Goal: Information Seeking & Learning: Learn about a topic

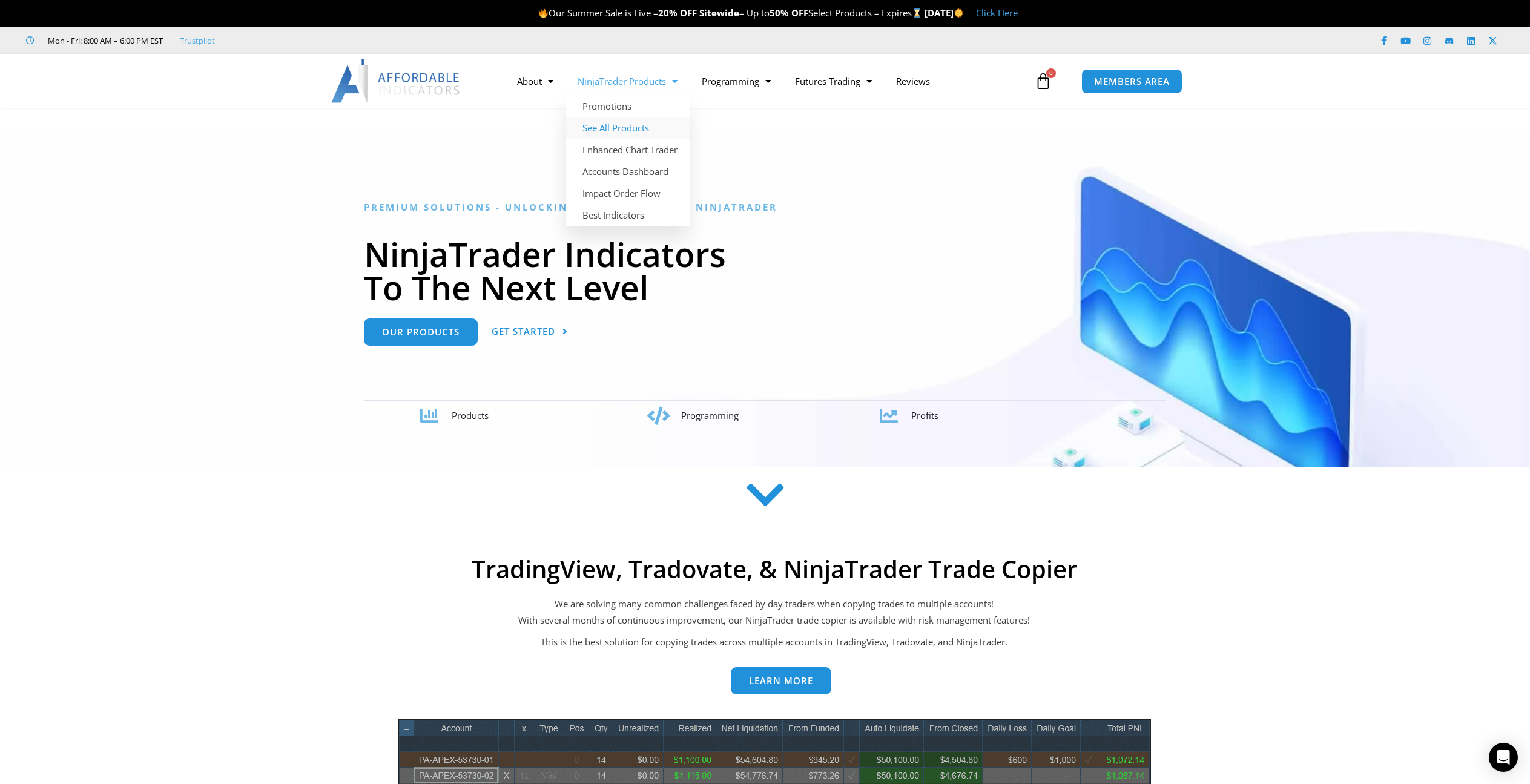
click at [634, 129] on link "See All Products" at bounding box center [627, 127] width 124 height 22
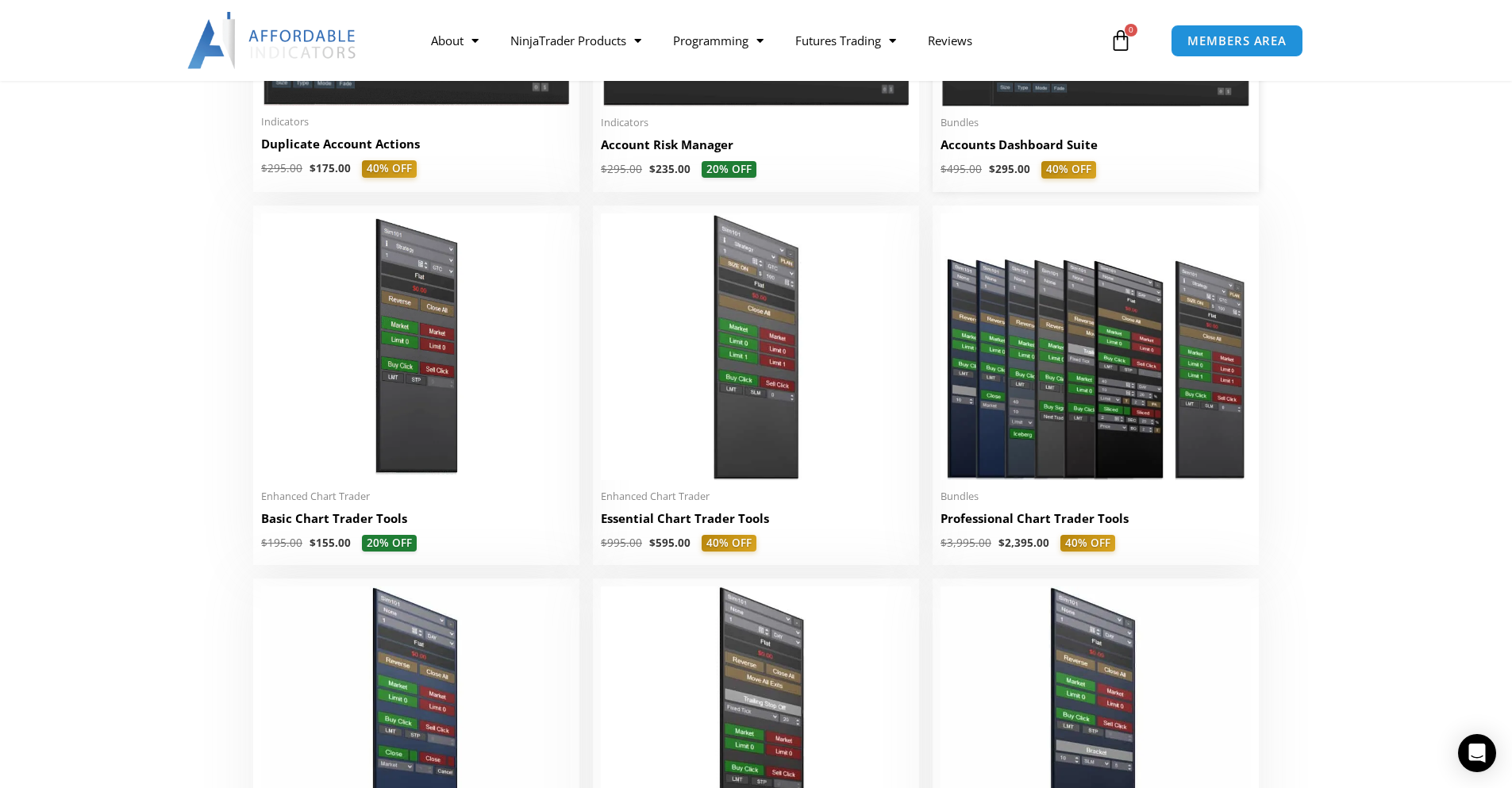
scroll to position [635, 0]
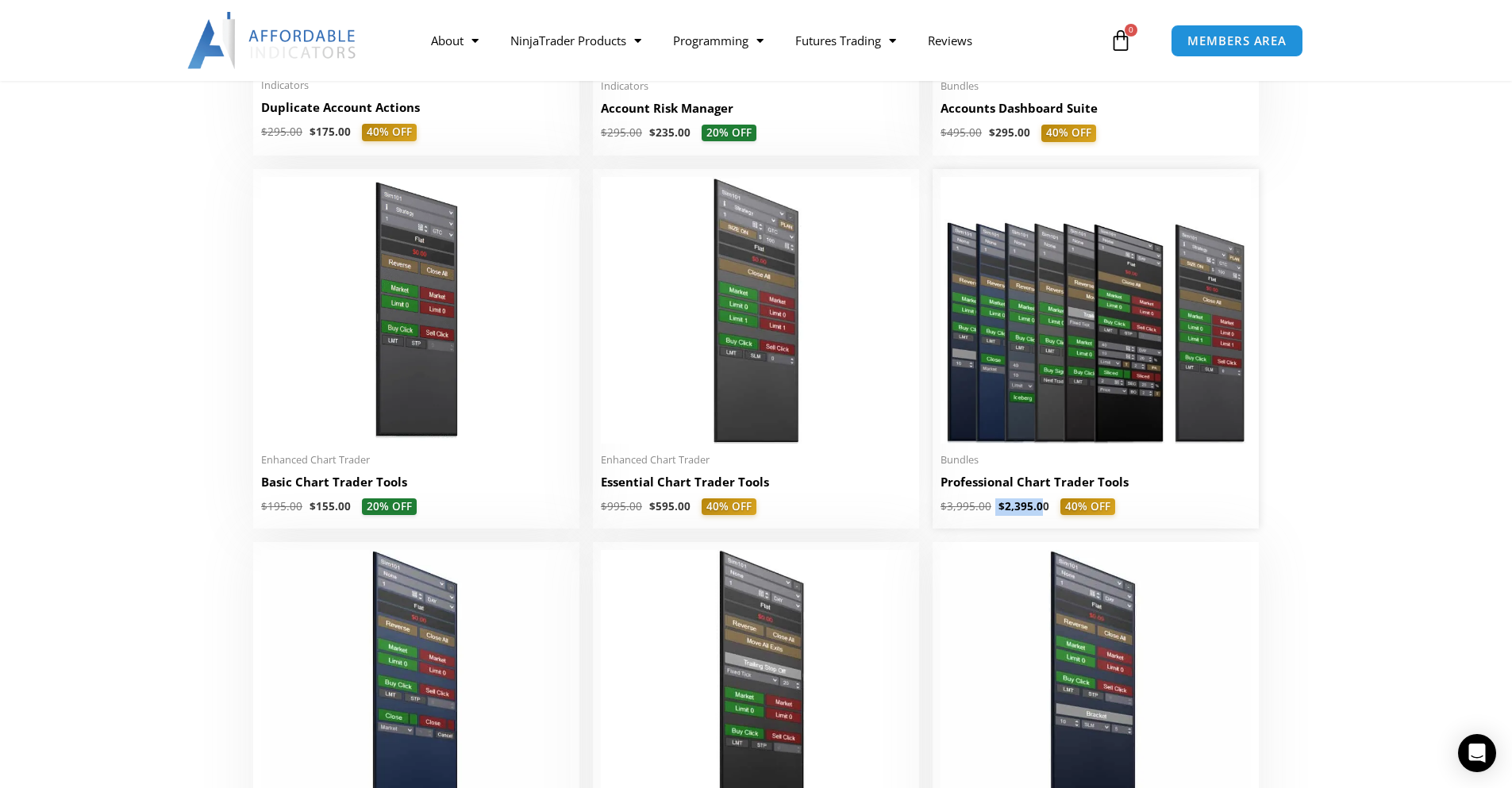
drag, startPoint x: 1000, startPoint y: 513, endPoint x: 1037, endPoint y: 505, distance: 37.9
click at [1037, 505] on span "$ 3,995.00 $ 2,395.00 40% OFF" at bounding box center [1095, 507] width 311 height 18
click at [1037, 505] on bdi "$ 2,395.00" at bounding box center [1023, 507] width 51 height 15
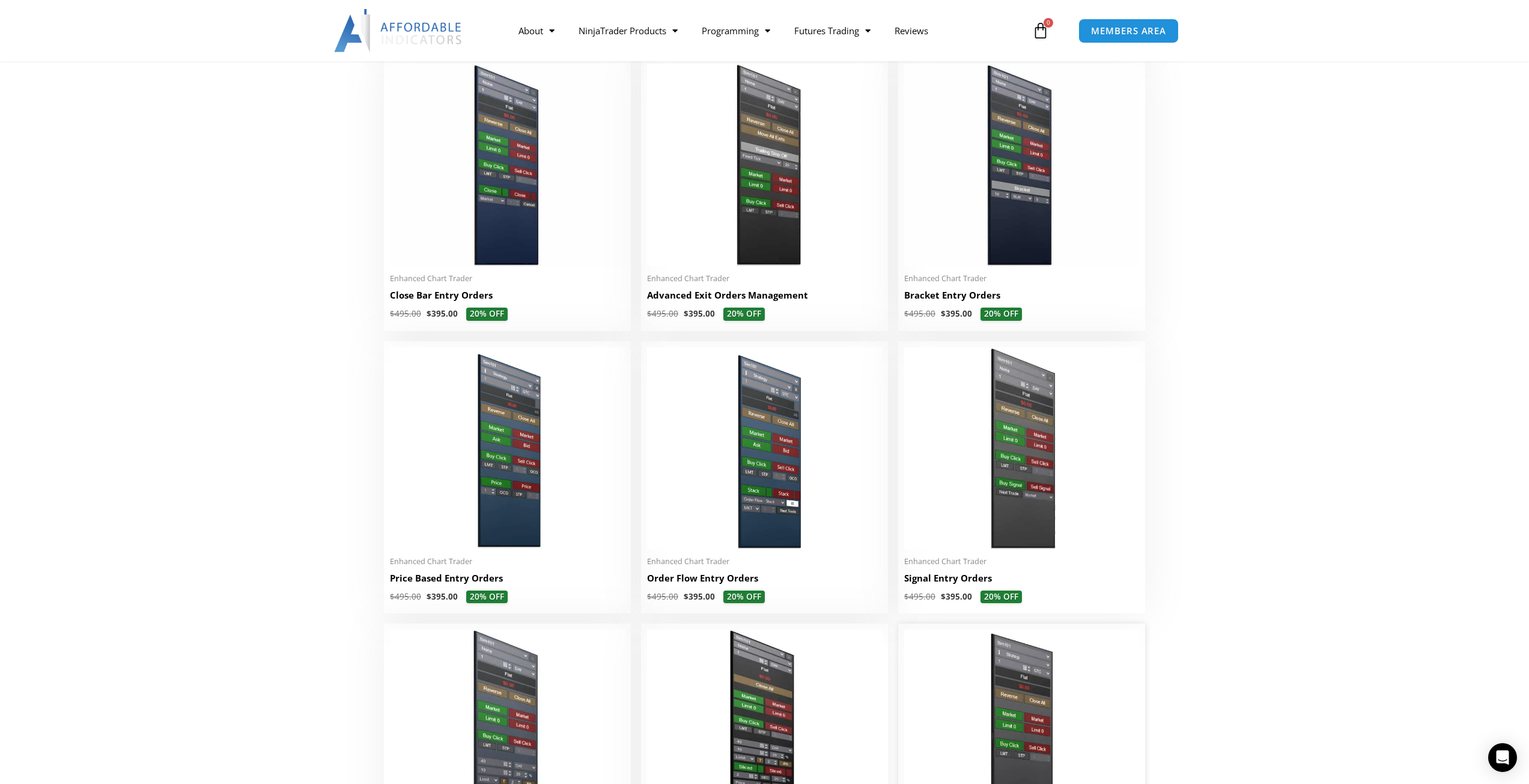
scroll to position [721, 0]
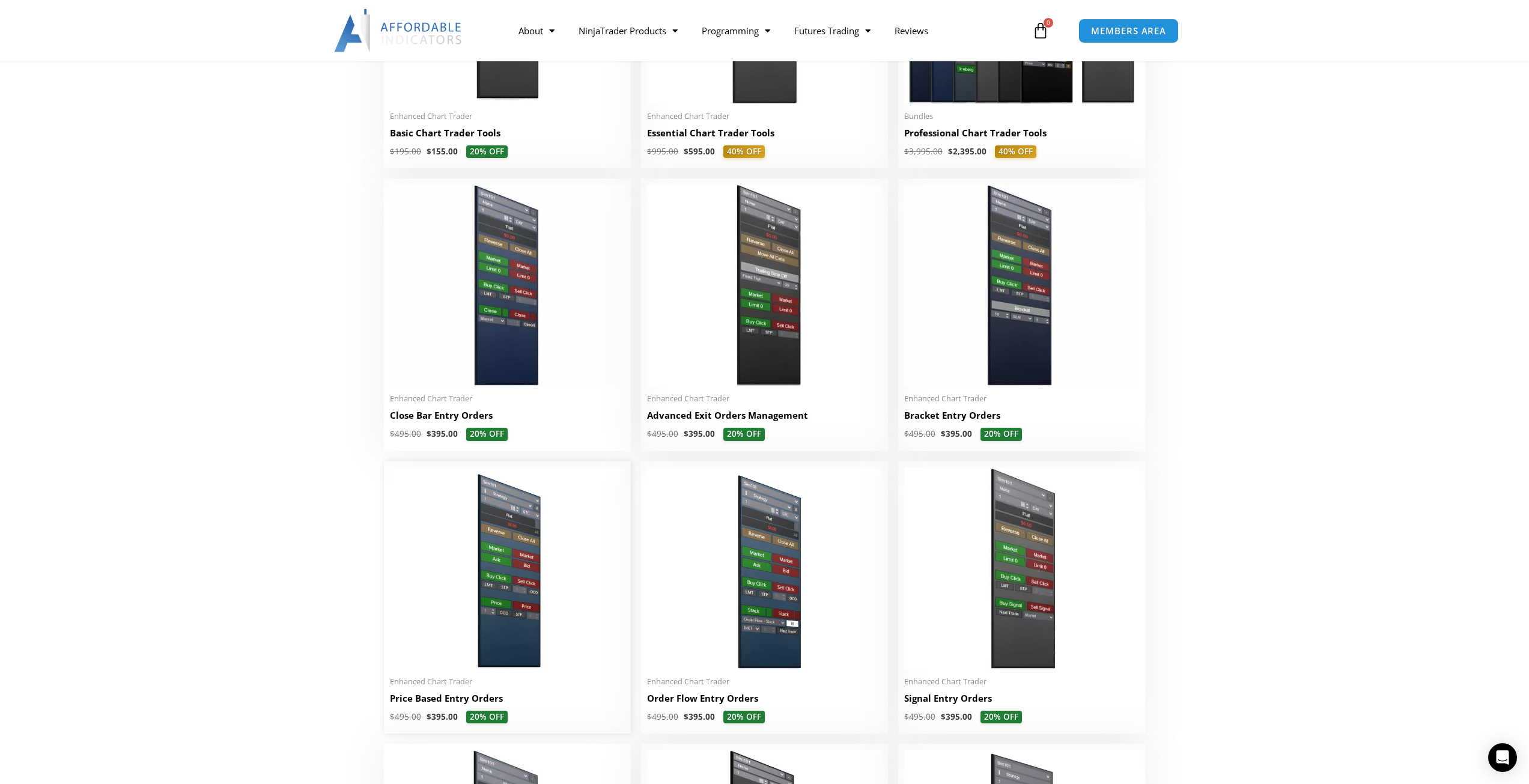
click at [460, 573] on img at bounding box center [507, 568] width 235 height 202
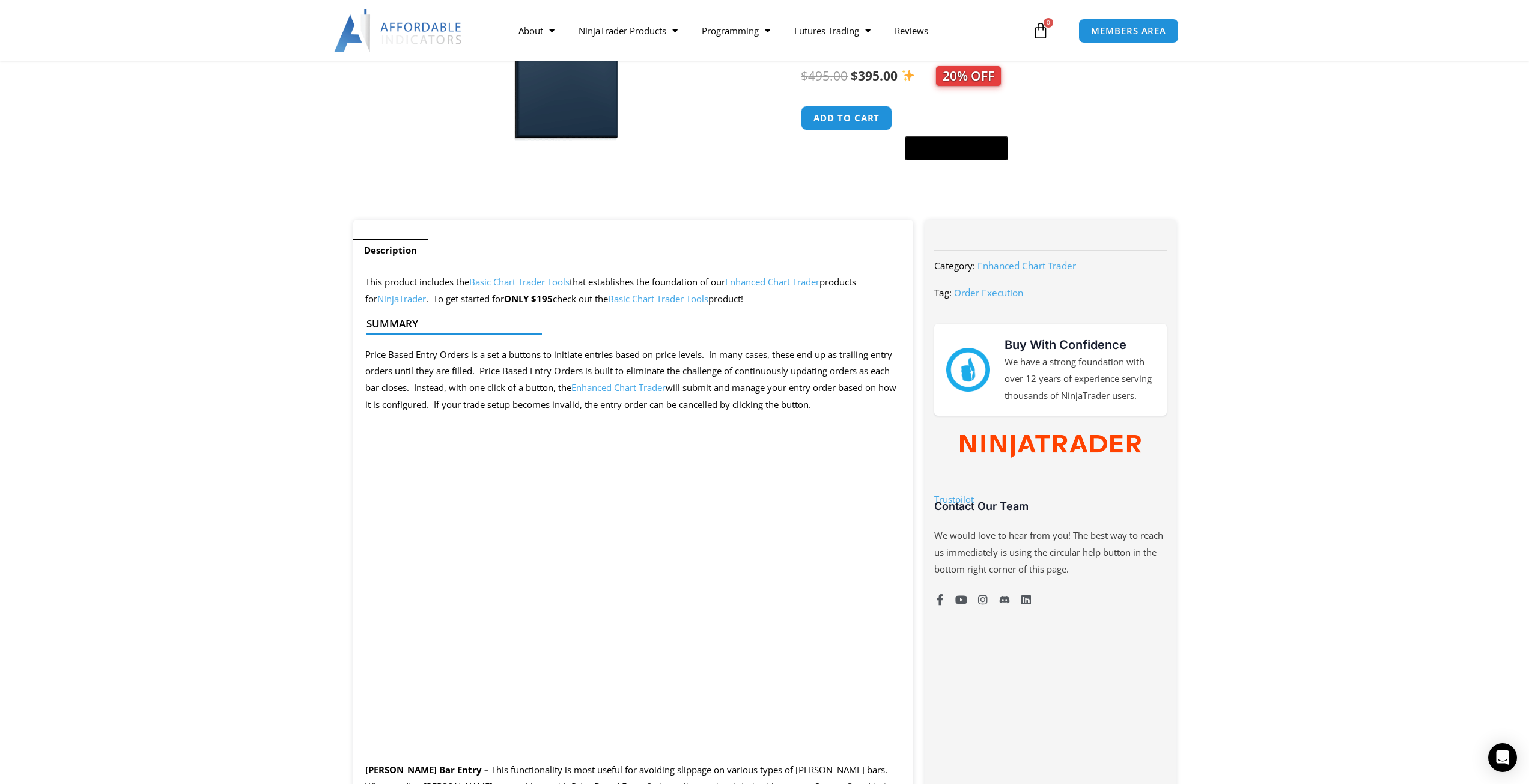
scroll to position [360, 0]
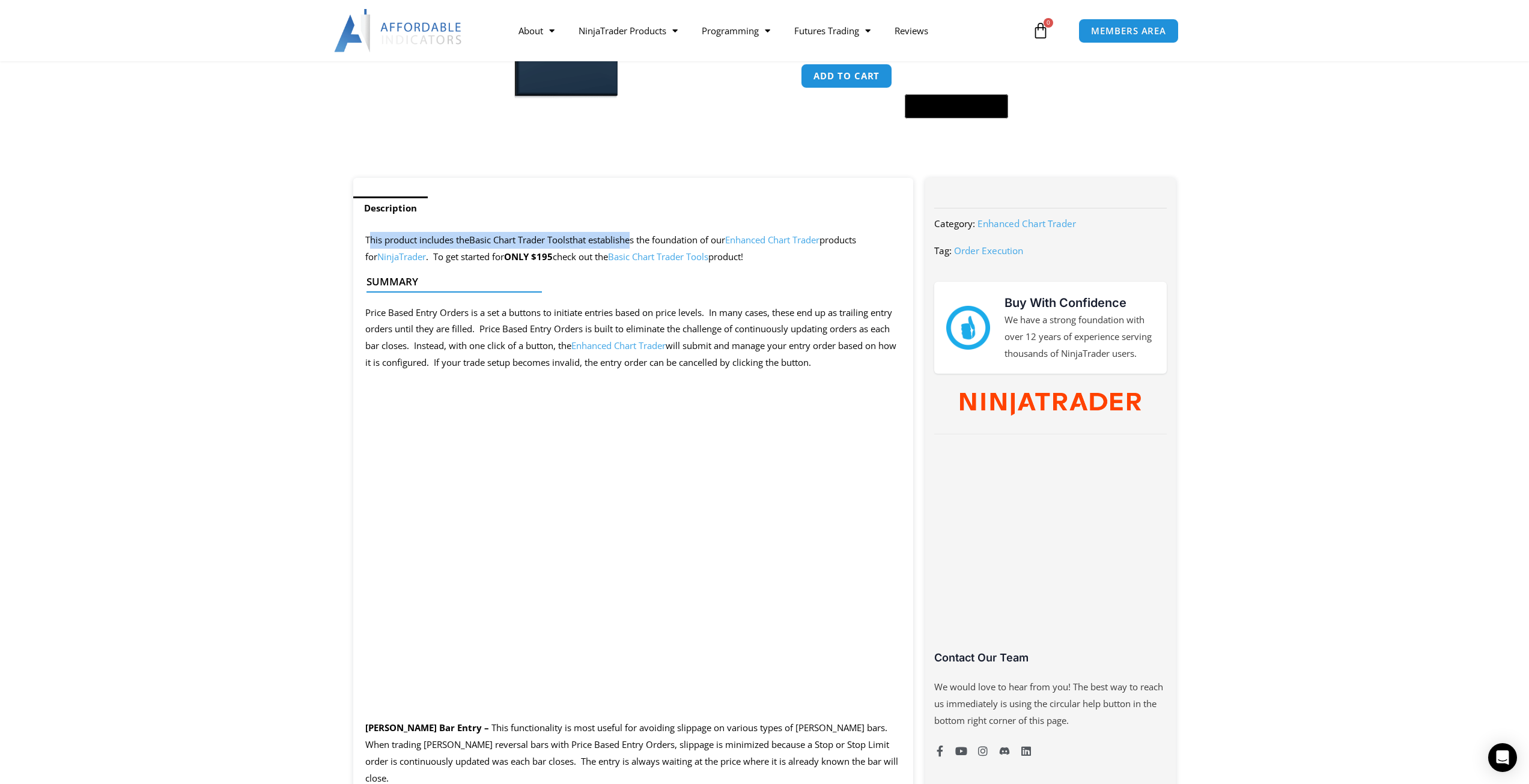
drag, startPoint x: 368, startPoint y: 239, endPoint x: 632, endPoint y: 239, distance: 264.0
click at [632, 239] on p "This product includes the Basic Chart Trader Tools that establishes the foundat…" at bounding box center [634, 249] width 536 height 34
drag, startPoint x: 598, startPoint y: 237, endPoint x: 878, endPoint y: 239, distance: 280.0
click at [878, 239] on p "This product includes the Basic Chart Trader Tools that establishes the foundat…" at bounding box center [634, 249] width 536 height 34
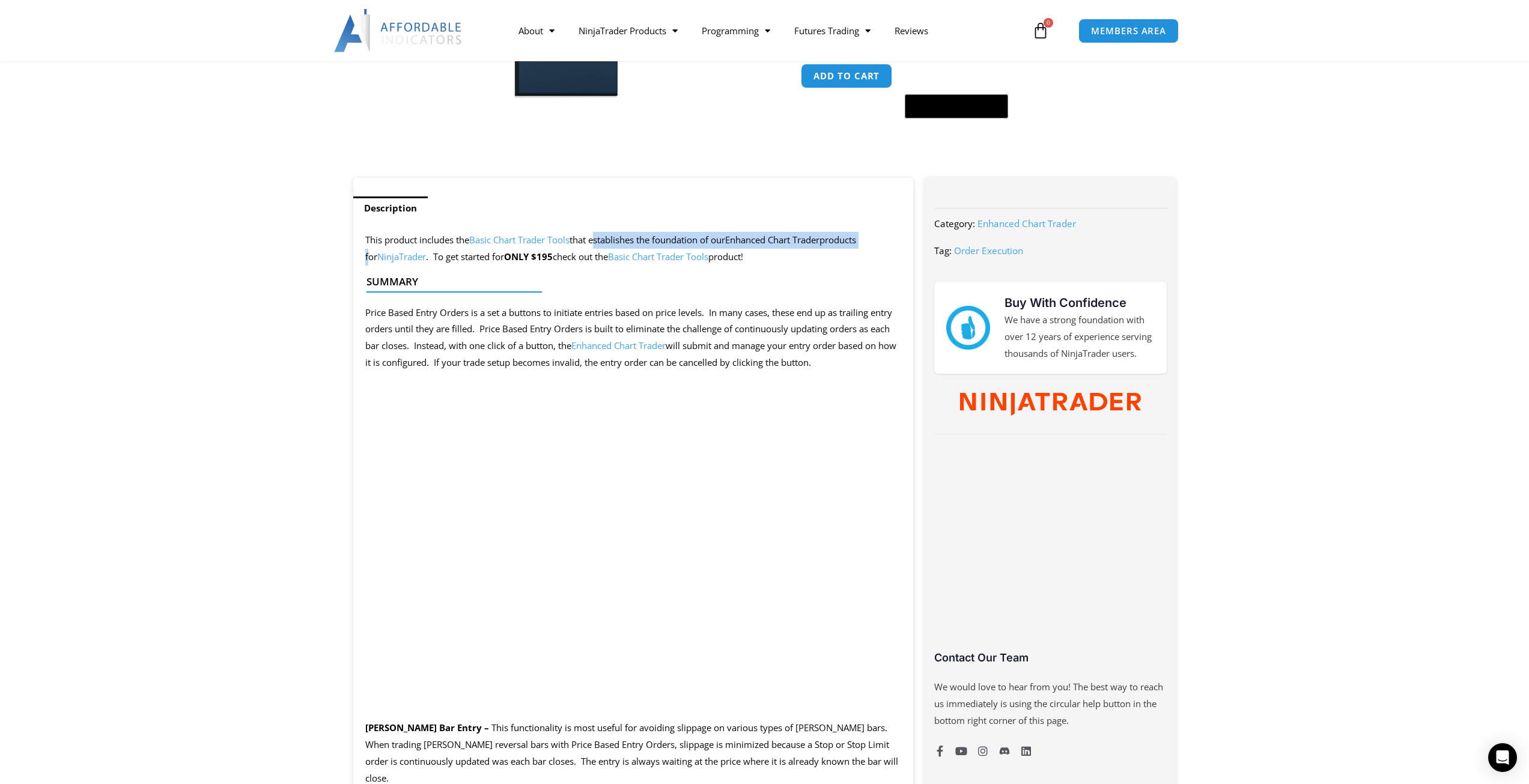
click at [878, 239] on p "This product includes the Basic Chart Trader Tools that establishes the foundat…" at bounding box center [634, 249] width 536 height 34
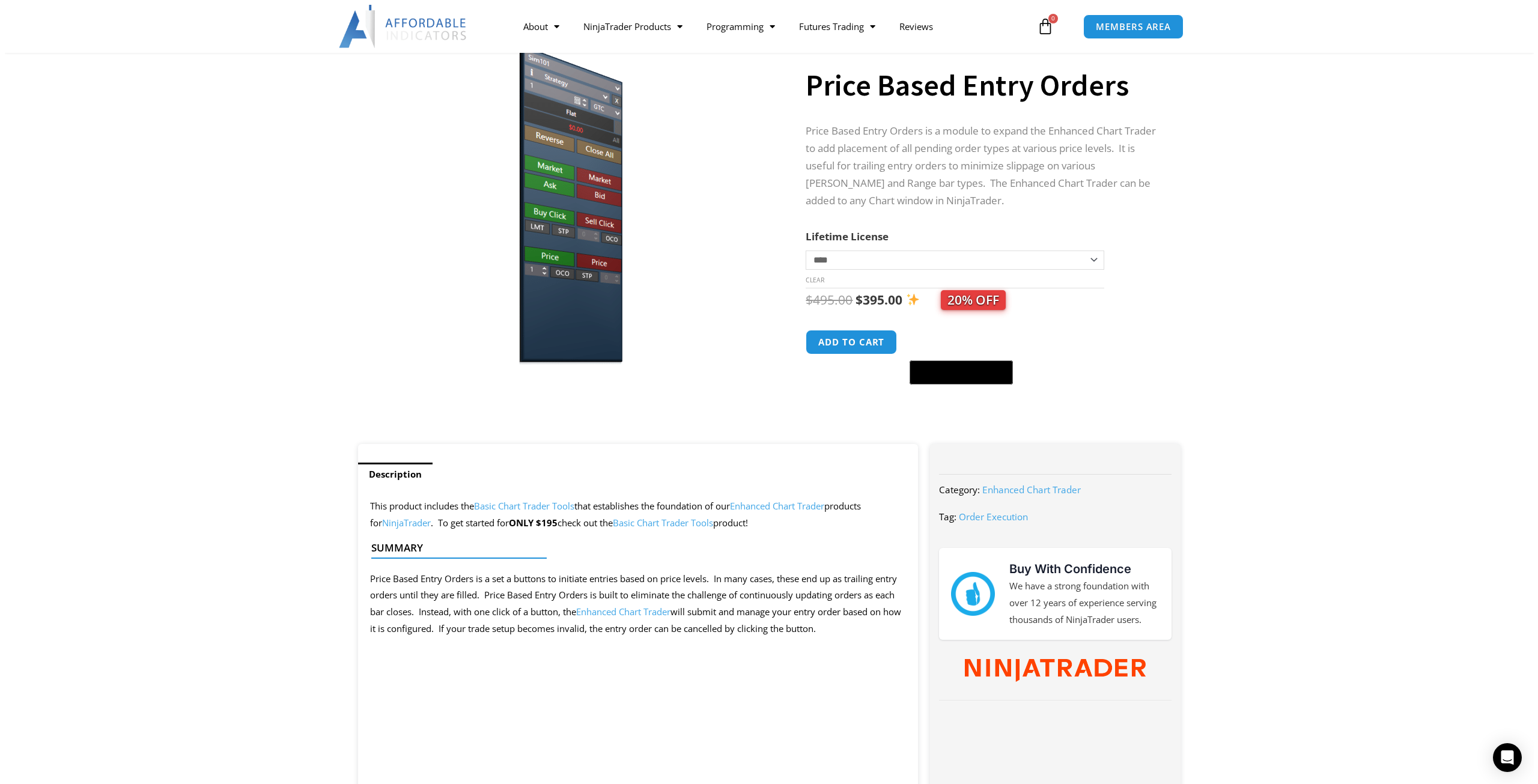
scroll to position [0, 0]
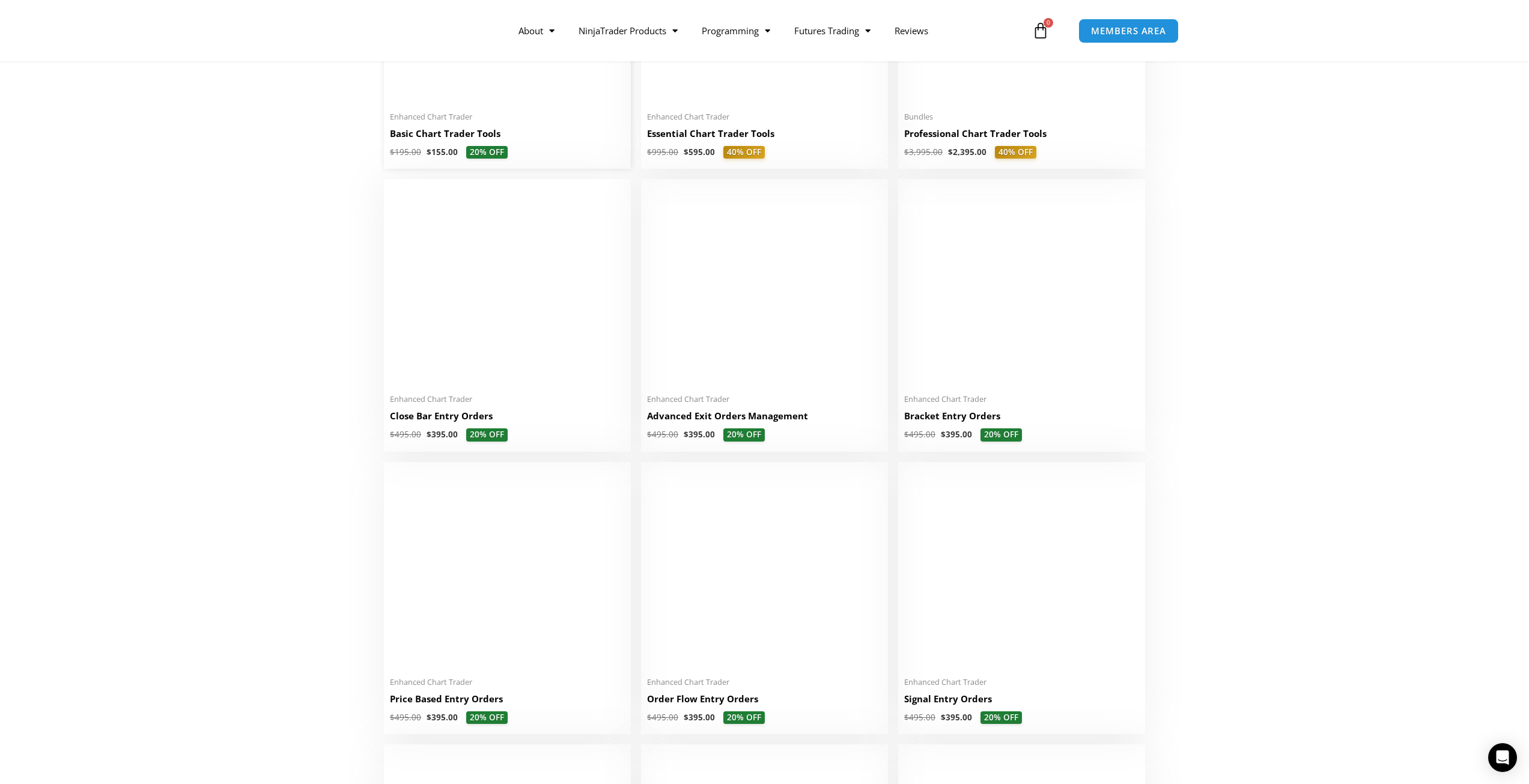
scroll to position [841, 0]
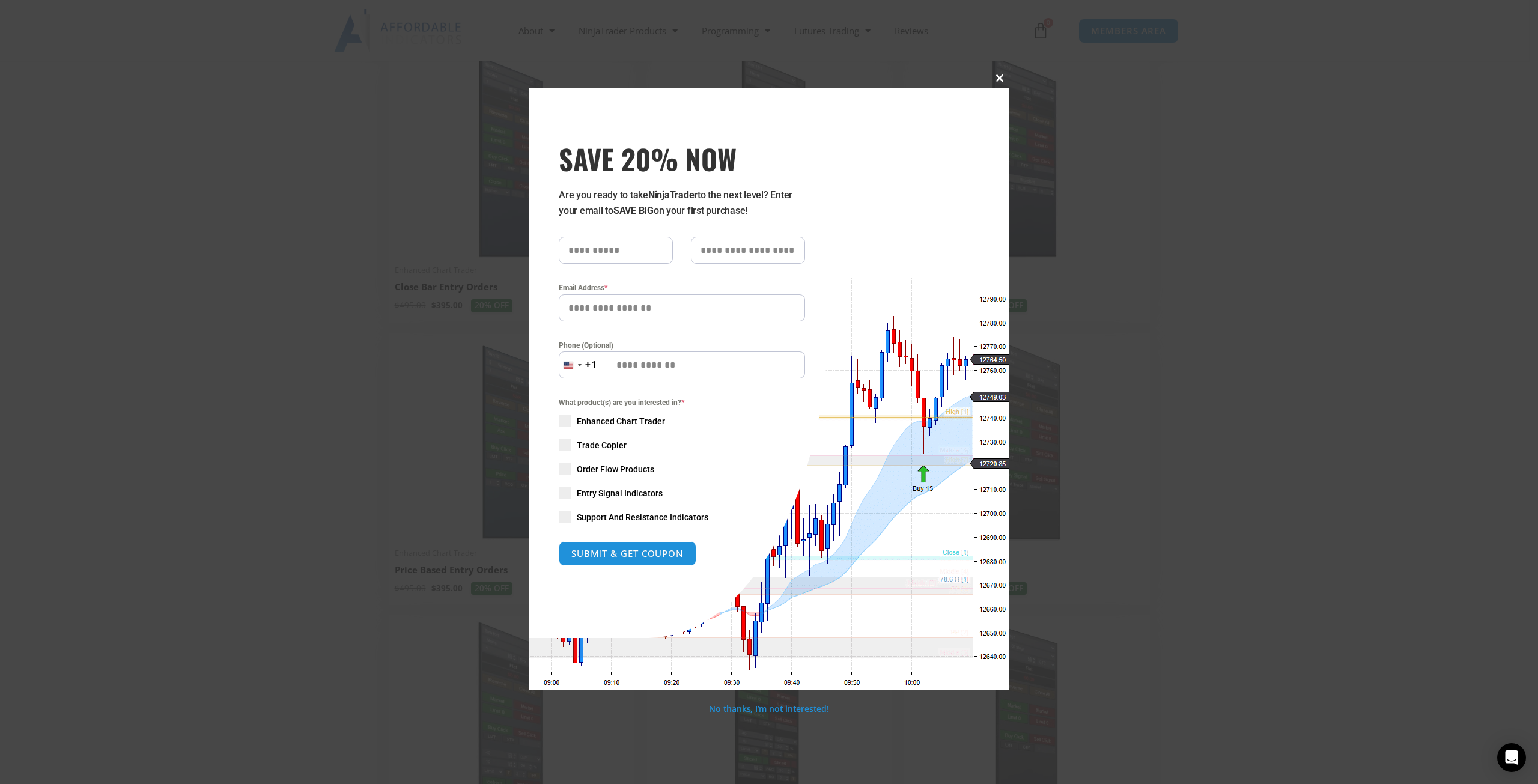
click at [995, 77] on span at bounding box center [999, 78] width 19 height 7
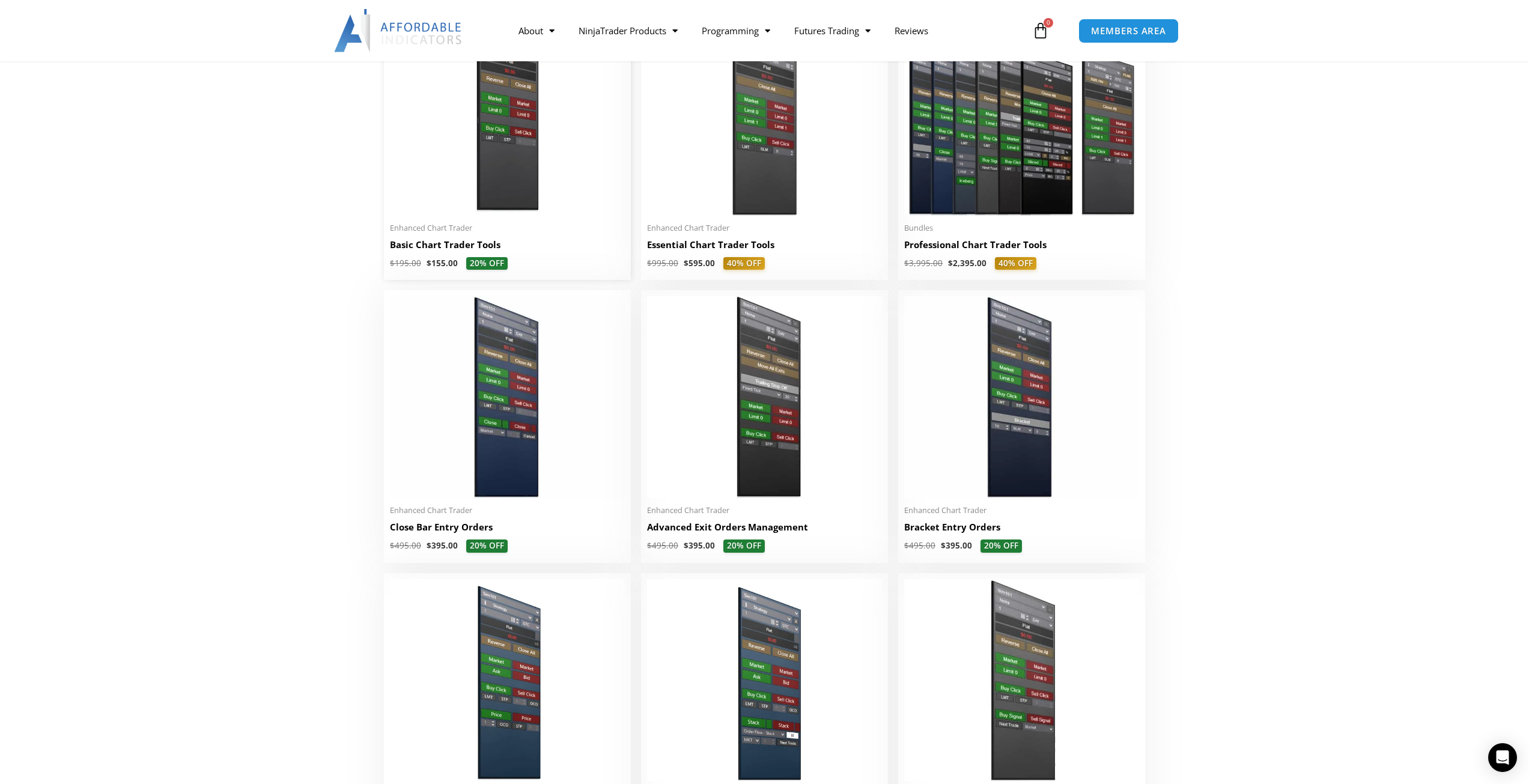
scroll to position [480, 0]
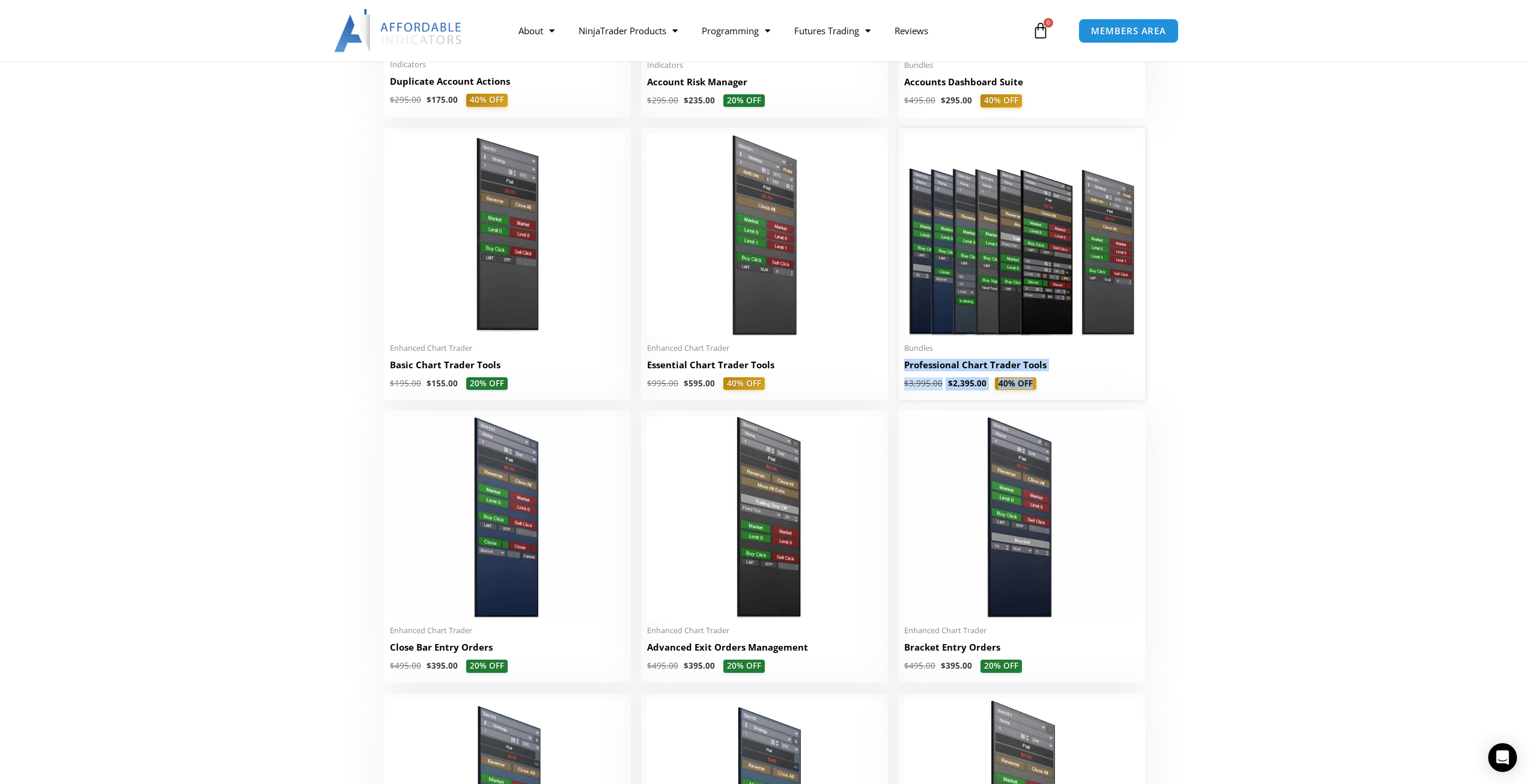
drag, startPoint x: 1075, startPoint y: 382, endPoint x: 903, endPoint y: 365, distance: 172.8
click at [903, 365] on li "Sale! Bundles Professional Chart Trader Tools $ 3,995.00 $ 2,395.00 40% OFF Thi…" at bounding box center [1021, 265] width 247 height 273
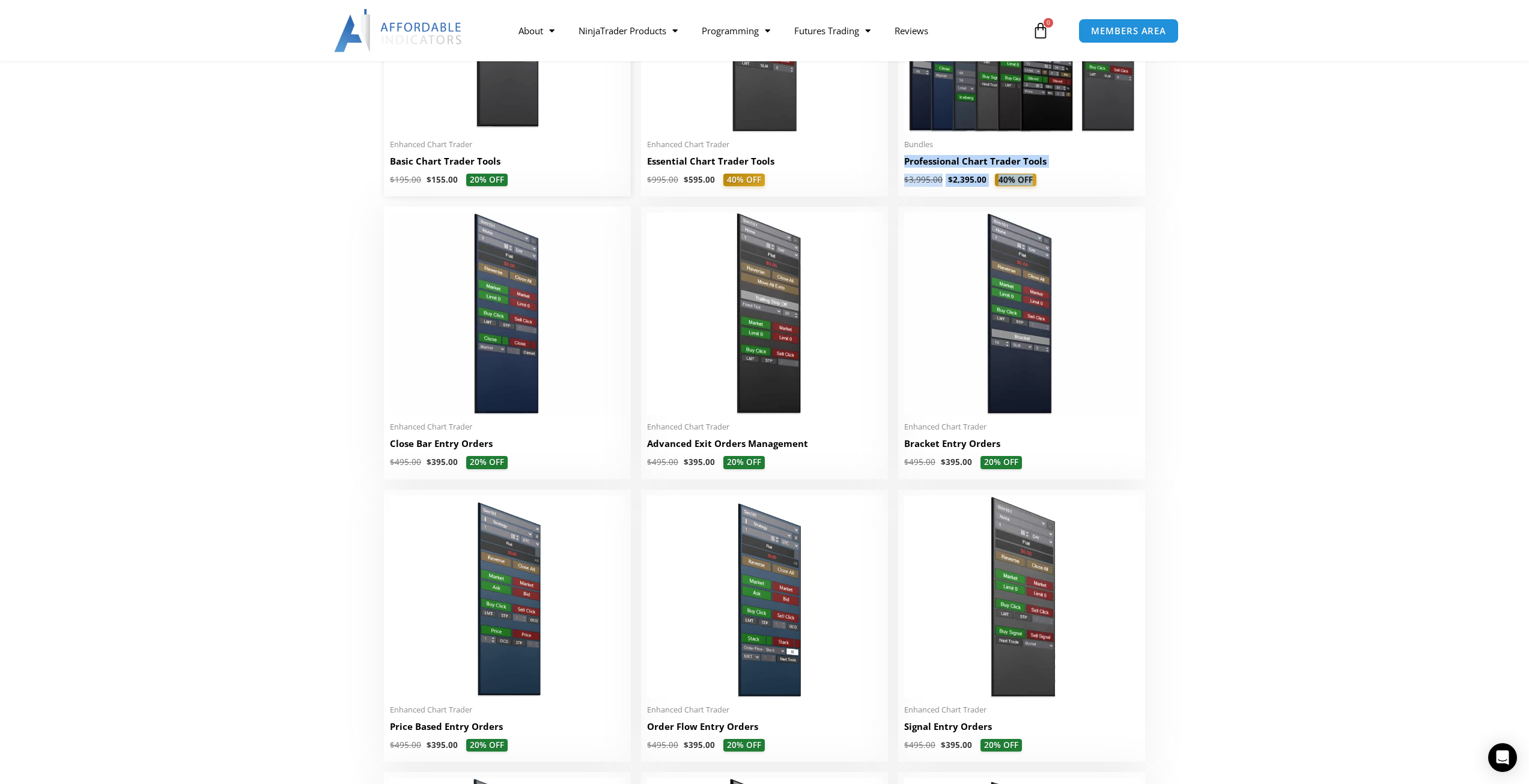
scroll to position [601, 0]
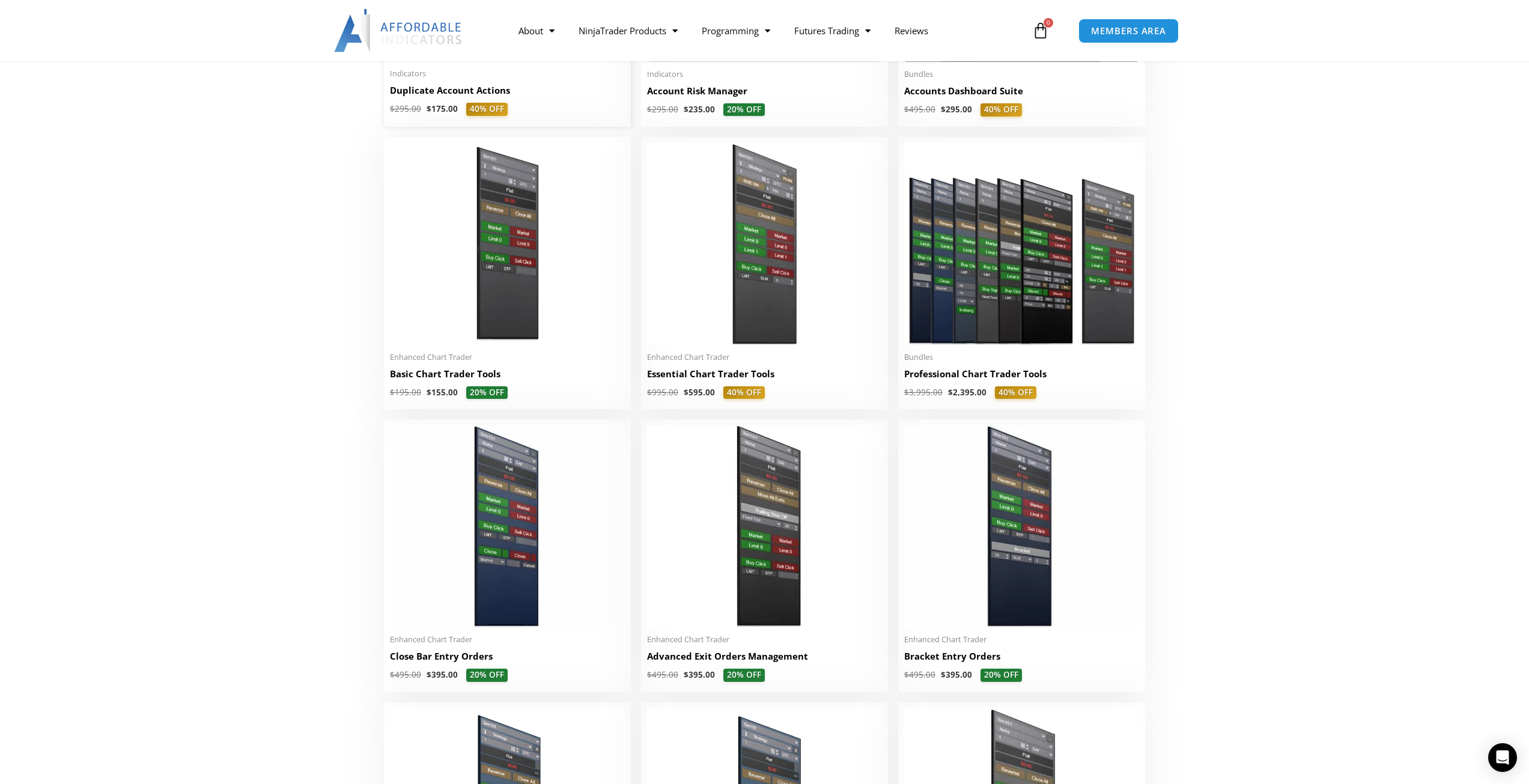
scroll to position [480, 0]
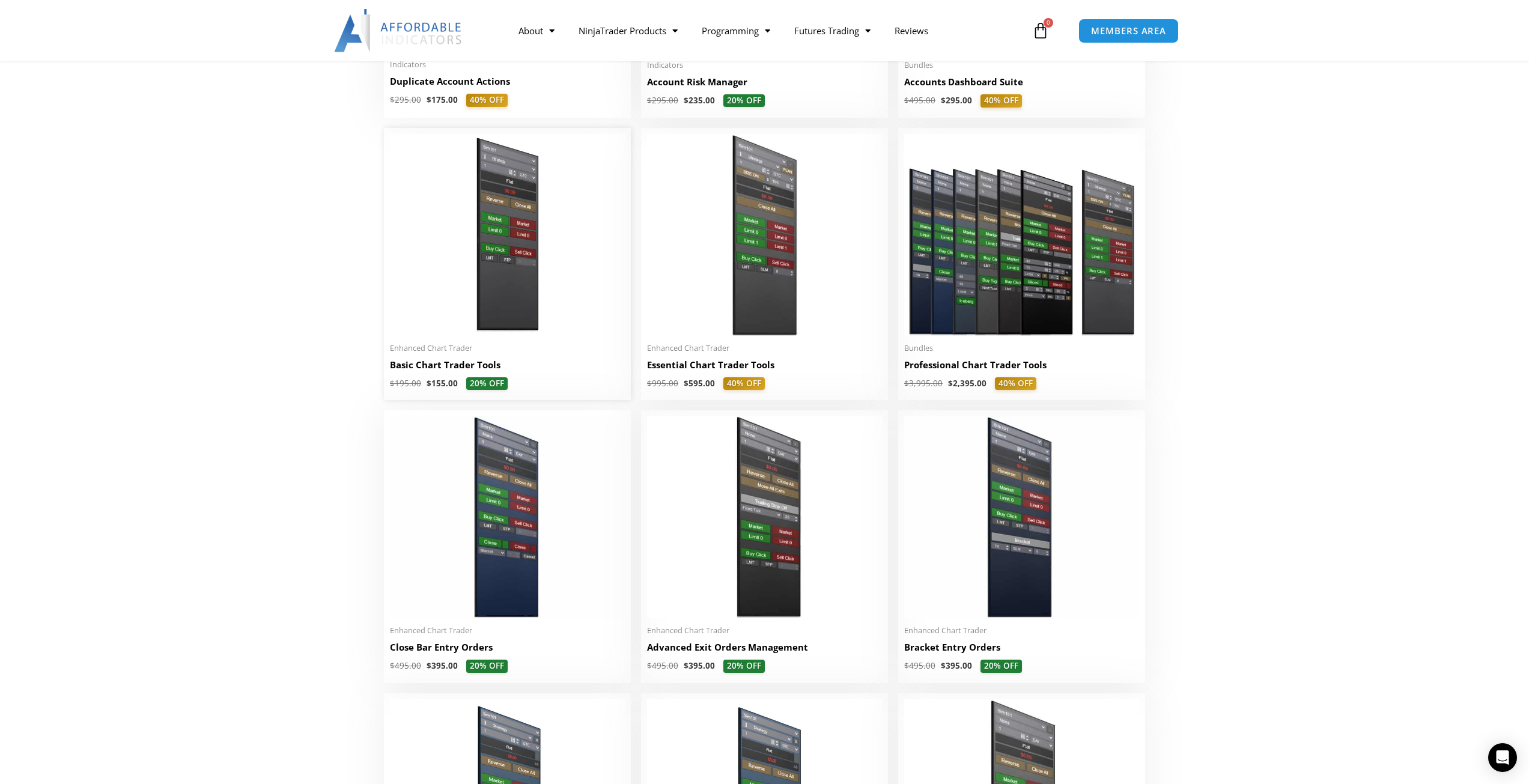
click at [489, 360] on div "Enhanced Chart Trader Basic Chart Trader Tools $ 195.00 $ 155.00 20% OFF This p…" at bounding box center [507, 366] width 235 height 47
click at [482, 366] on h2 "Basic Chart Trader Tools" at bounding box center [507, 365] width 235 height 13
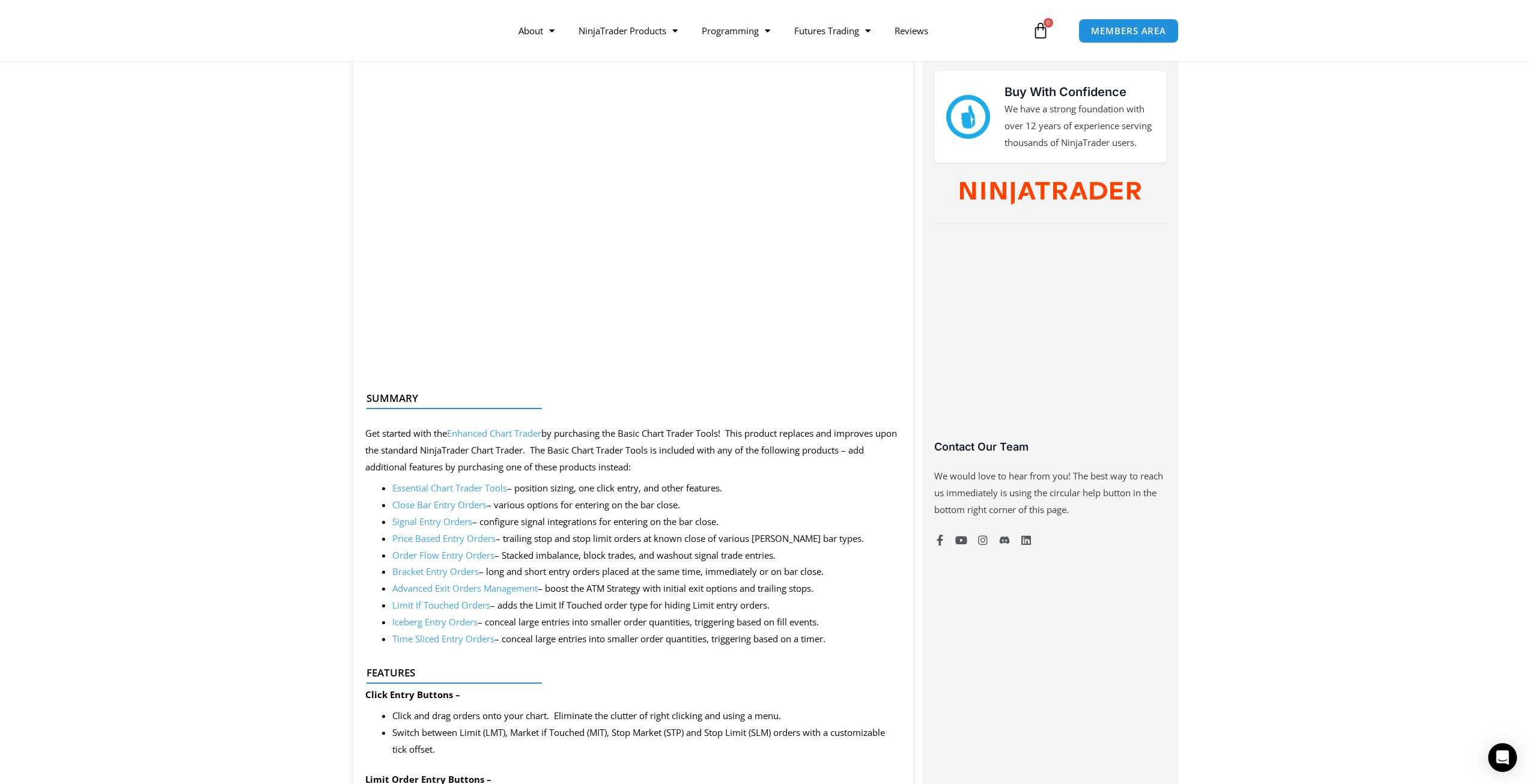
scroll to position [601, 0]
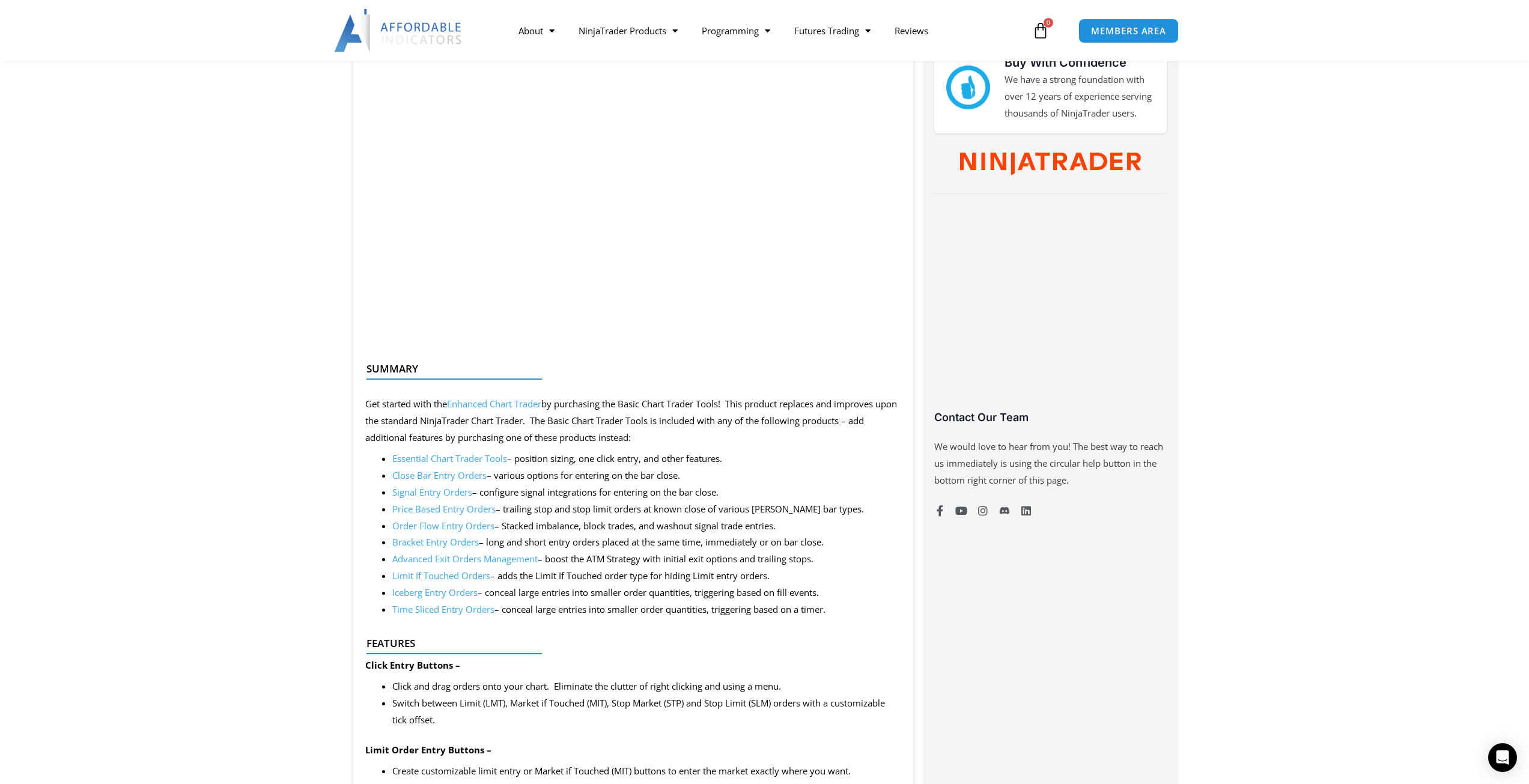
drag, startPoint x: 368, startPoint y: 402, endPoint x: 528, endPoint y: 399, distance: 160.0
click at [528, 399] on div at bounding box center [629, 389] width 525 height 28
drag, startPoint x: 517, startPoint y: 461, endPoint x: 854, endPoint y: 616, distance: 370.9
click at [854, 616] on ul "Essential Chart Trader Tools – position sizing, one click entry, and other feat…" at bounding box center [646, 533] width 509 height 167
click at [853, 612] on li "Time Sliced Entry Orders – conceal large entries into smaller order quantities,…" at bounding box center [646, 609] width 509 height 17
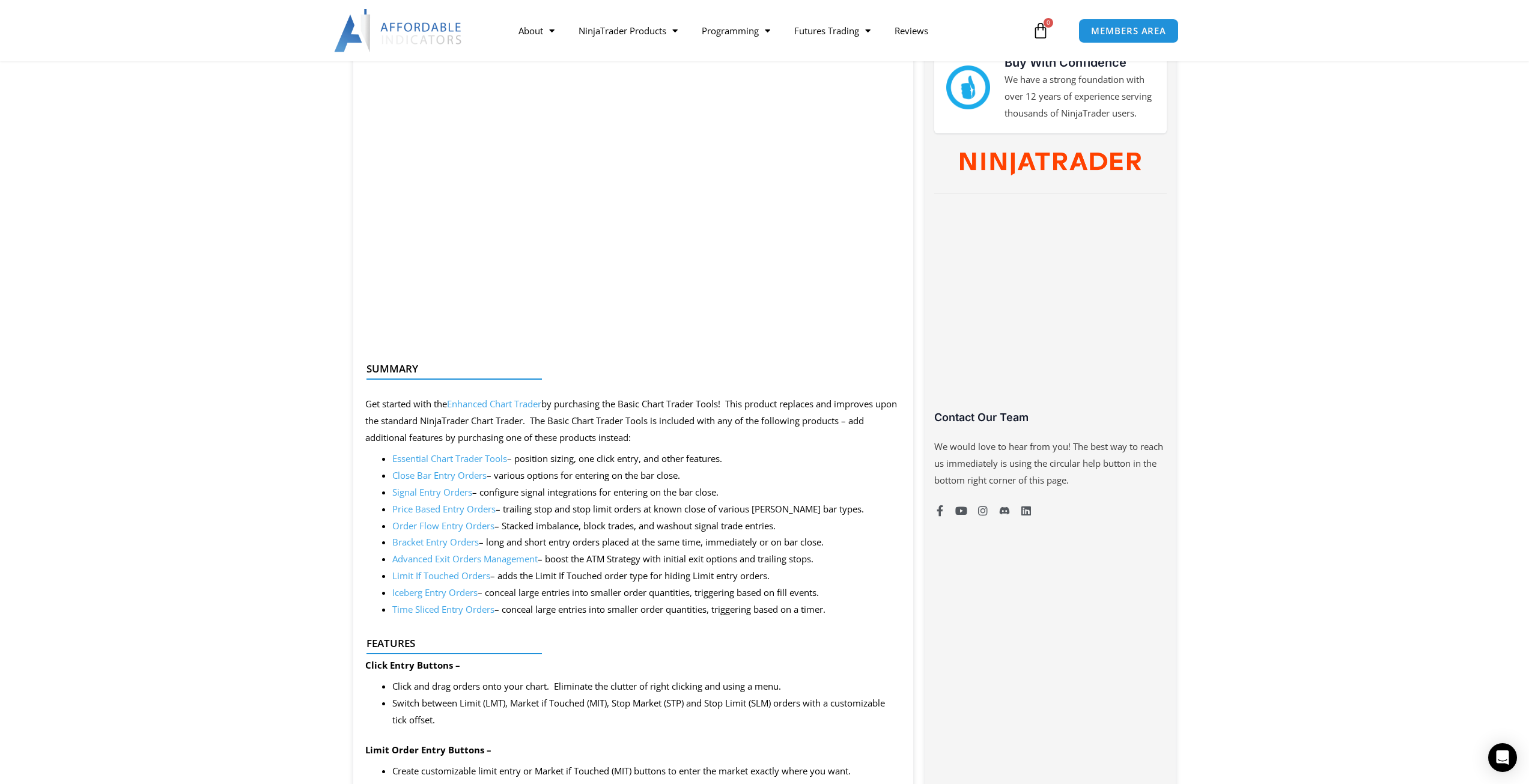
drag, startPoint x: 859, startPoint y: 603, endPoint x: 354, endPoint y: 393, distance: 546.9
click at [385, 410] on p "Get started with the Enhanced Chart Trader by purchasing the Basic Chart Trader…" at bounding box center [634, 421] width 536 height 50
drag, startPoint x: 654, startPoint y: 444, endPoint x: 357, endPoint y: 406, distance: 299.4
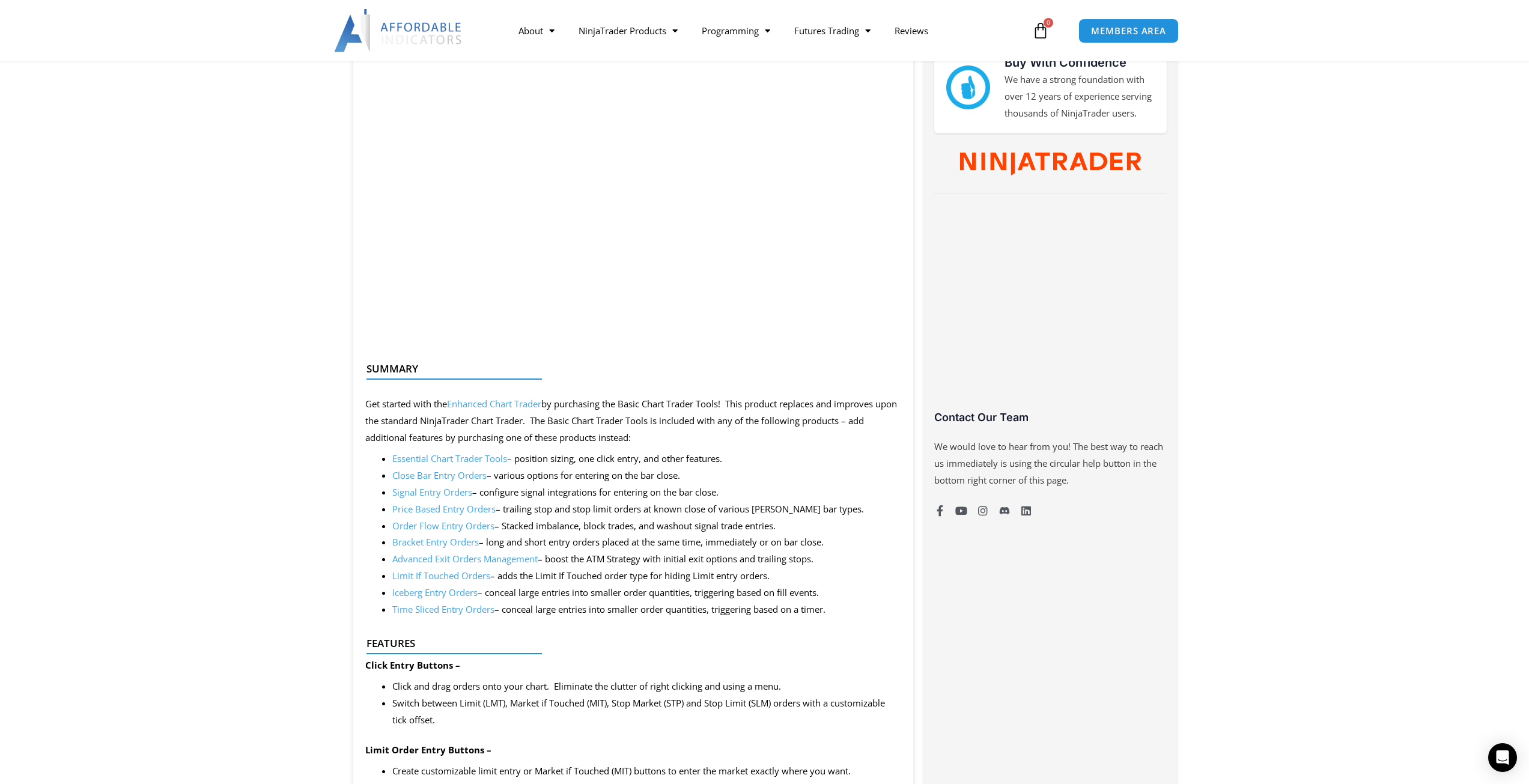
click at [631, 521] on li "Order Flow Entry Orders – Stacked imbalance, block trades, and washout signal t…" at bounding box center [646, 526] width 509 height 17
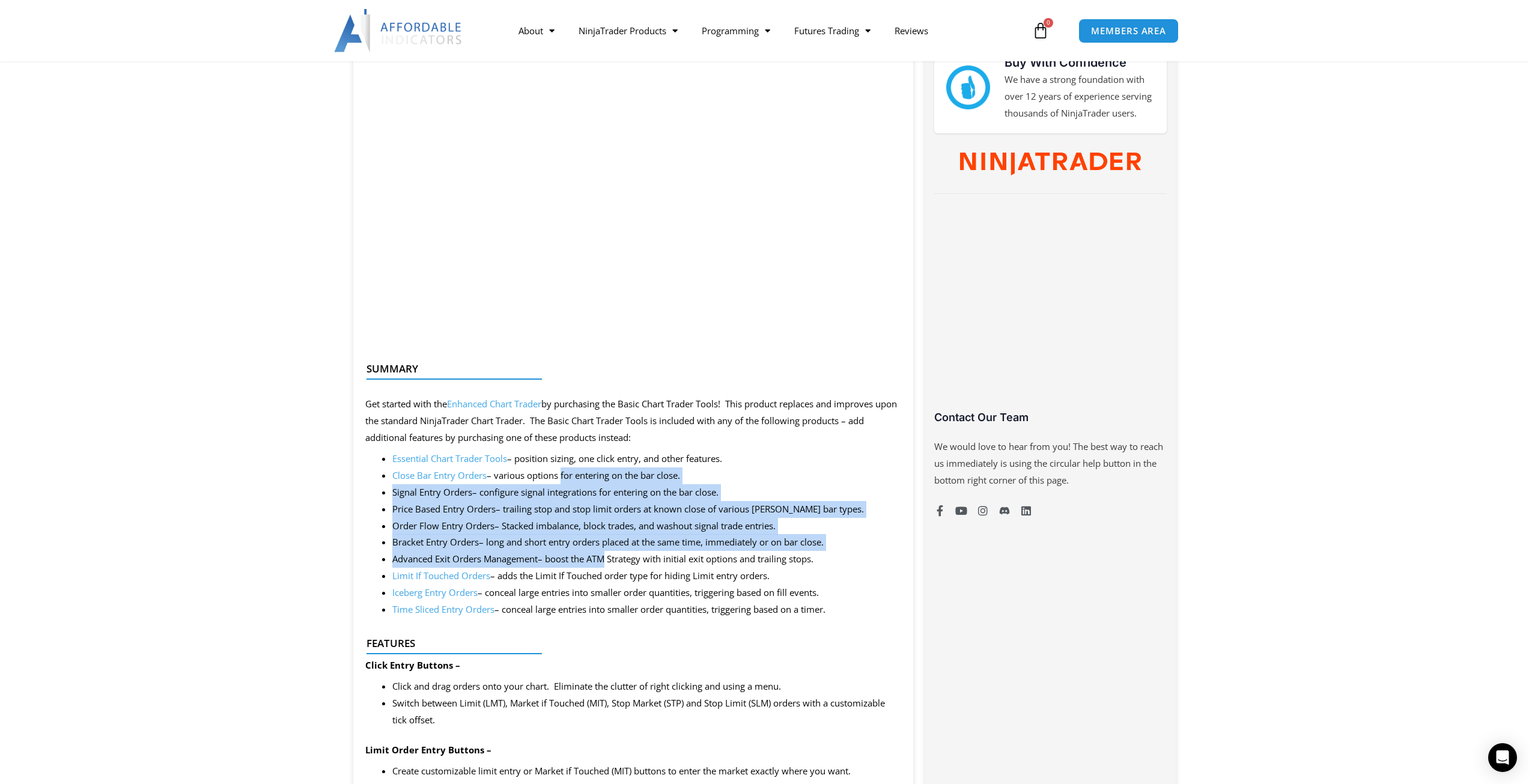
drag, startPoint x: 601, startPoint y: 563, endPoint x: 561, endPoint y: 470, distance: 101.2
click at [561, 470] on ul "Essential Chart Trader Tools – position sizing, one click entry, and other feat…" at bounding box center [646, 533] width 509 height 167
click at [561, 470] on li "Close Bar Entry Orders – various options for entering on the bar close." at bounding box center [646, 475] width 509 height 17
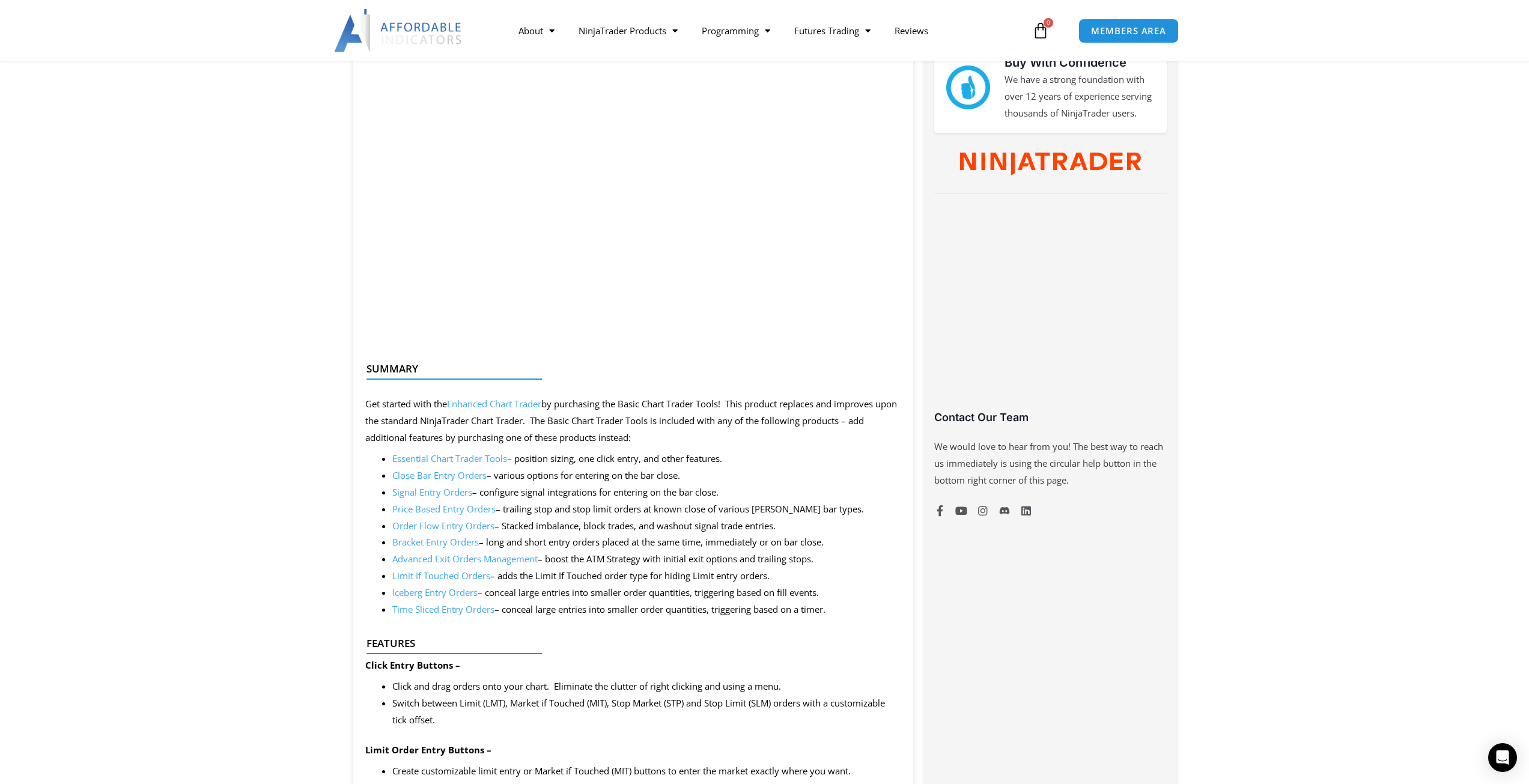
drag, startPoint x: 852, startPoint y: 607, endPoint x: 632, endPoint y: 505, distance: 242.5
click at [632, 505] on ul "Essential Chart Trader Tools – position sizing, one click entry, and other feat…" at bounding box center [646, 533] width 509 height 167
click at [632, 505] on li "Price Based Entry Orders – trailing stop and stop limit orders at known close o…" at bounding box center [646, 509] width 509 height 17
drag, startPoint x: 487, startPoint y: 479, endPoint x: 724, endPoint y: 473, distance: 237.1
click at [724, 473] on li "Close Bar Entry Orders – various options for entering on the bar close." at bounding box center [646, 475] width 509 height 17
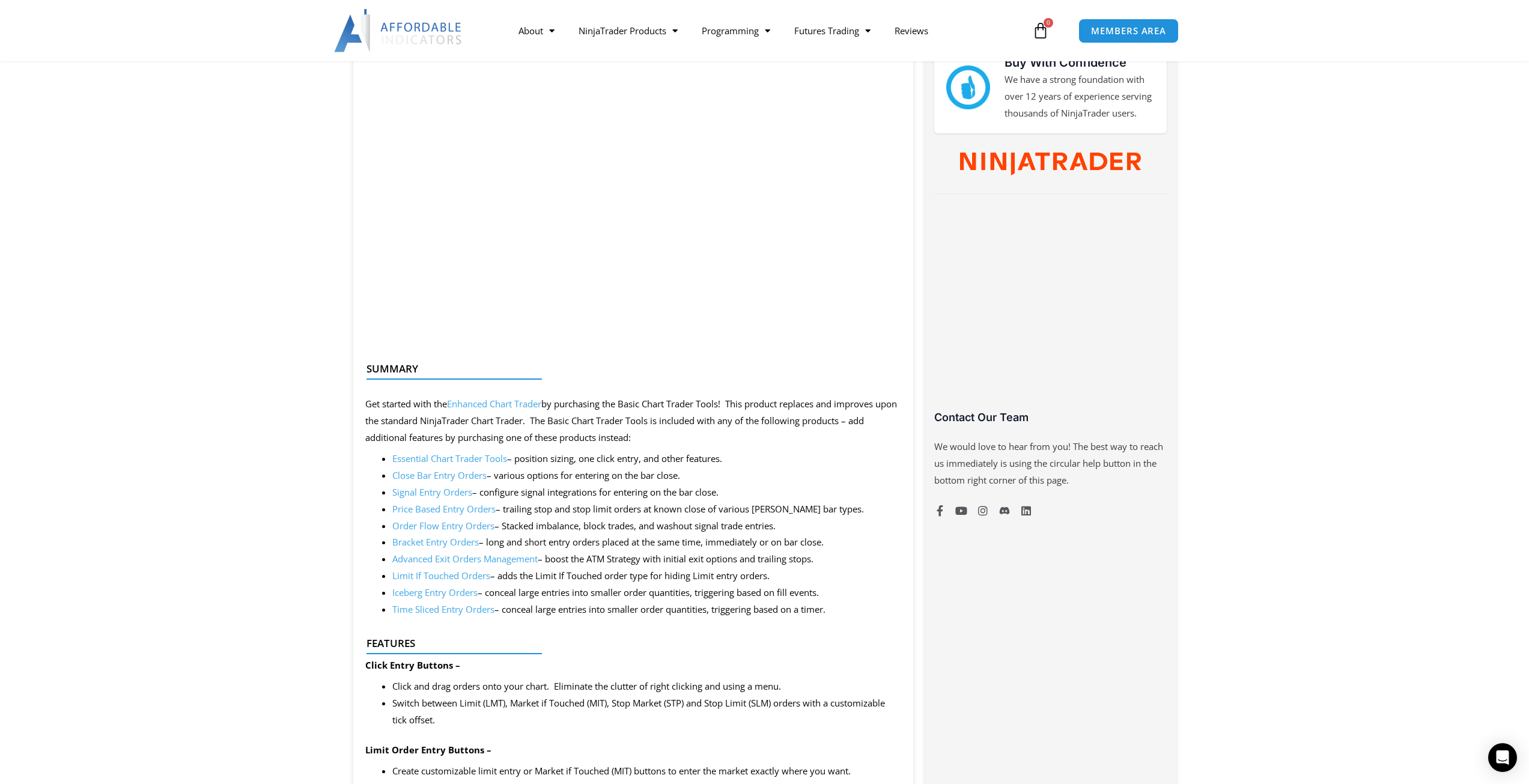
drag, startPoint x: 765, startPoint y: 452, endPoint x: 479, endPoint y: 458, distance: 286.1
click at [479, 458] on li "Essential Chart Trader Tools – position sizing, one click entry, and other feat…" at bounding box center [646, 458] width 509 height 17
drag, startPoint x: 752, startPoint y: 489, endPoint x: 471, endPoint y: 500, distance: 281.2
click at [471, 500] on li "Signal Entry Orders – configure signal integrations for entering on the bar clo…" at bounding box center [646, 492] width 509 height 17
drag, startPoint x: 834, startPoint y: 507, endPoint x: 563, endPoint y: 516, distance: 271.1
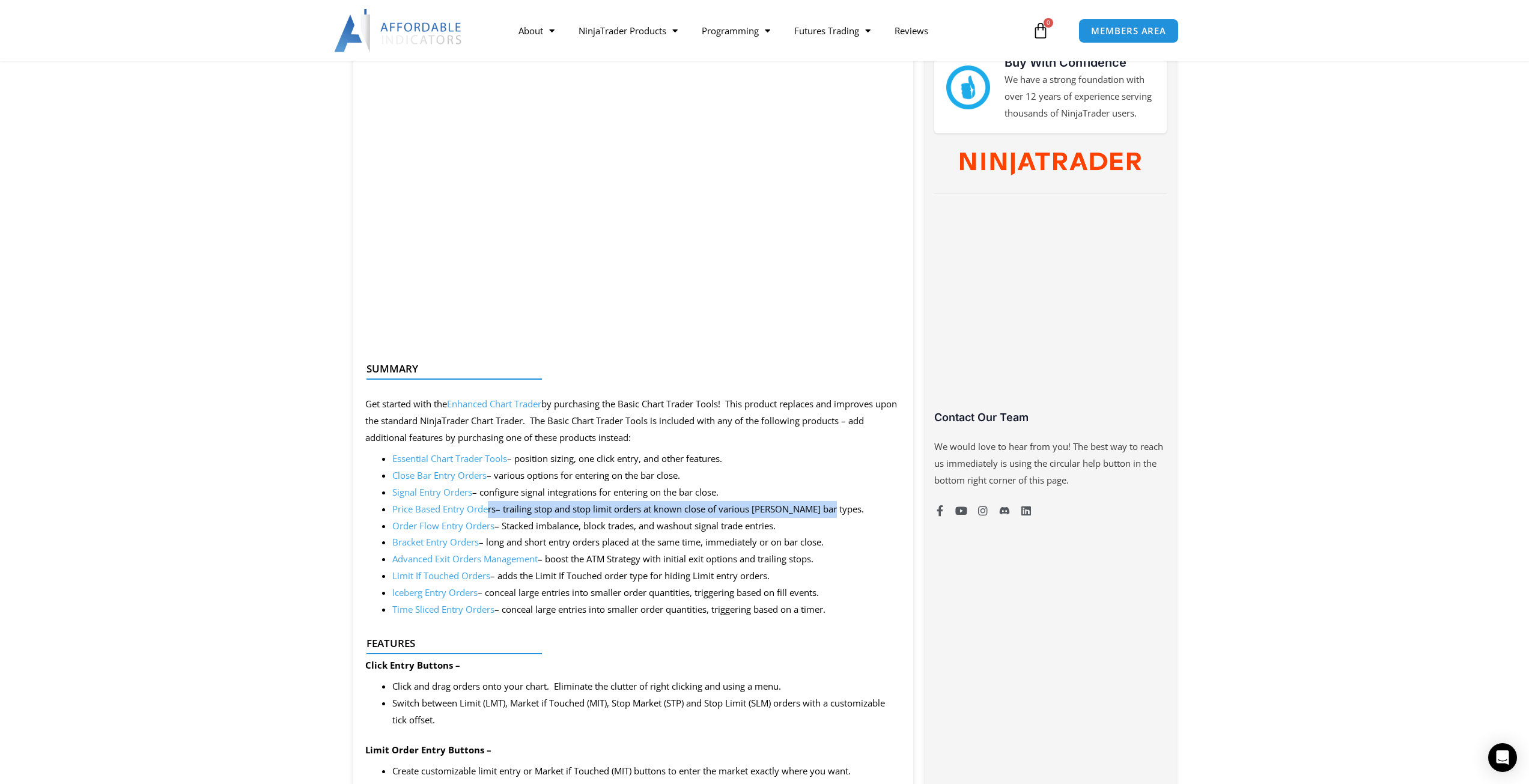
click at [489, 510] on li "Price Based Entry Orders – trailing stop and stop limit orders at known close o…" at bounding box center [646, 509] width 509 height 17
drag, startPoint x: 817, startPoint y: 525, endPoint x: 499, endPoint y: 535, distance: 318.2
click at [499, 535] on ul "Essential Chart Trader Tools – position sizing, one click entry, and other feat…" at bounding box center [646, 533] width 509 height 167
drag, startPoint x: 839, startPoint y: 536, endPoint x: 483, endPoint y: 547, distance: 356.2
click at [483, 547] on li "Bracket Entry Orders – long and short entry orders placed at the same time, imm…" at bounding box center [646, 542] width 509 height 17
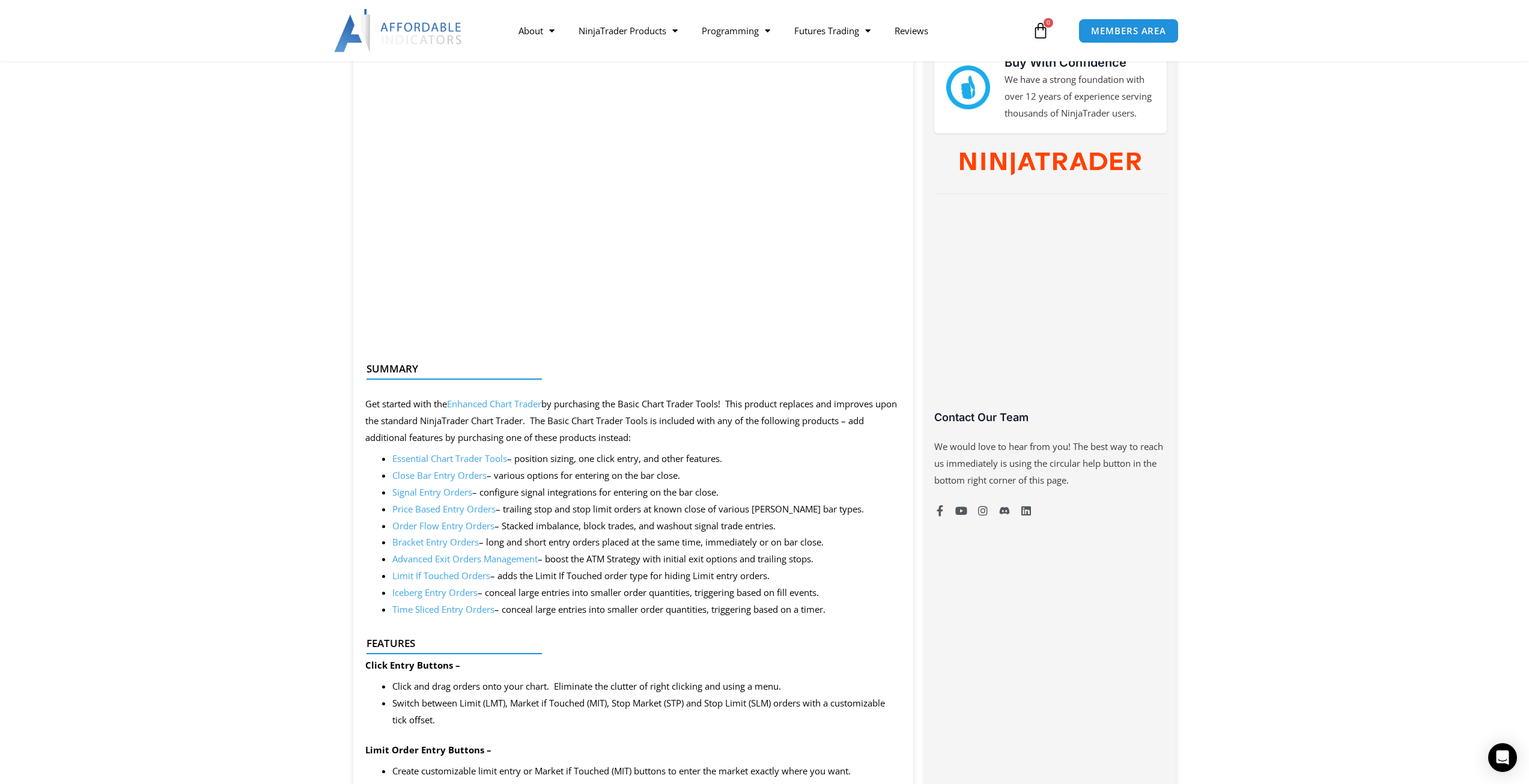
click at [828, 561] on li "Advanced Exit Orders Management – boost the ATM Strategy with initial exit opti…" at bounding box center [646, 559] width 509 height 17
drag, startPoint x: 774, startPoint y: 570, endPoint x: 788, endPoint y: 577, distance: 15.7
click at [777, 572] on li "Limit If Touched Orders – adds the Limit If Touched order type for hiding Limit…" at bounding box center [646, 575] width 509 height 17
drag, startPoint x: 820, startPoint y: 574, endPoint x: 502, endPoint y: 581, distance: 318.1
click at [502, 581] on li "Limit If Touched Orders – adds the Limit If Touched order type for hiding Limit…" at bounding box center [646, 575] width 509 height 17
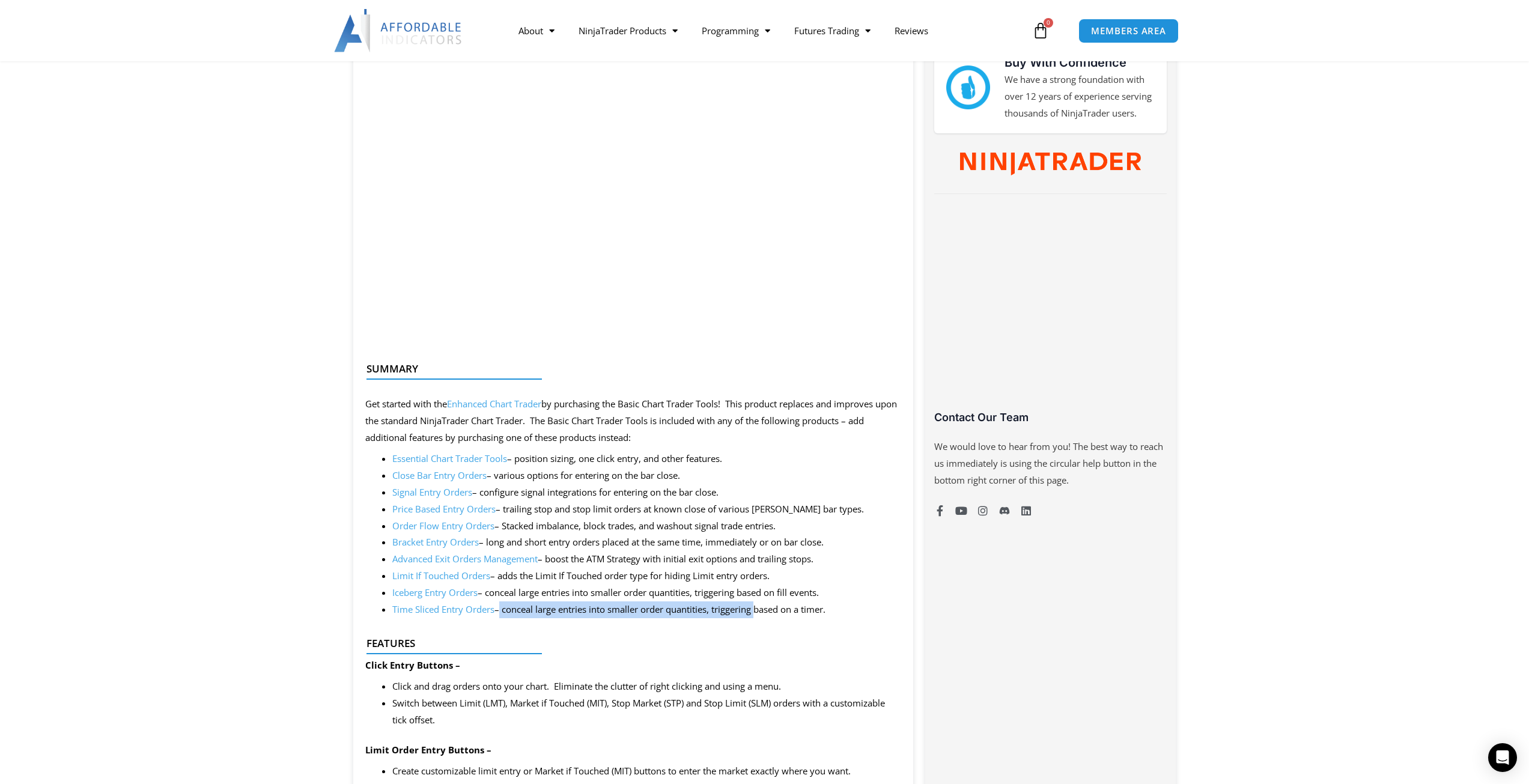
drag, startPoint x: 498, startPoint y: 601, endPoint x: 759, endPoint y: 605, distance: 261.0
click at [759, 605] on li "Time Sliced Entry Orders – conceal large entries into smaller order quantities,…" at bounding box center [646, 609] width 509 height 17
click at [890, 606] on li "Time Sliced Entry Orders – conceal large entries into smaller order quantities,…" at bounding box center [646, 609] width 509 height 17
drag, startPoint x: 870, startPoint y: 612, endPoint x: 355, endPoint y: 570, distance: 516.7
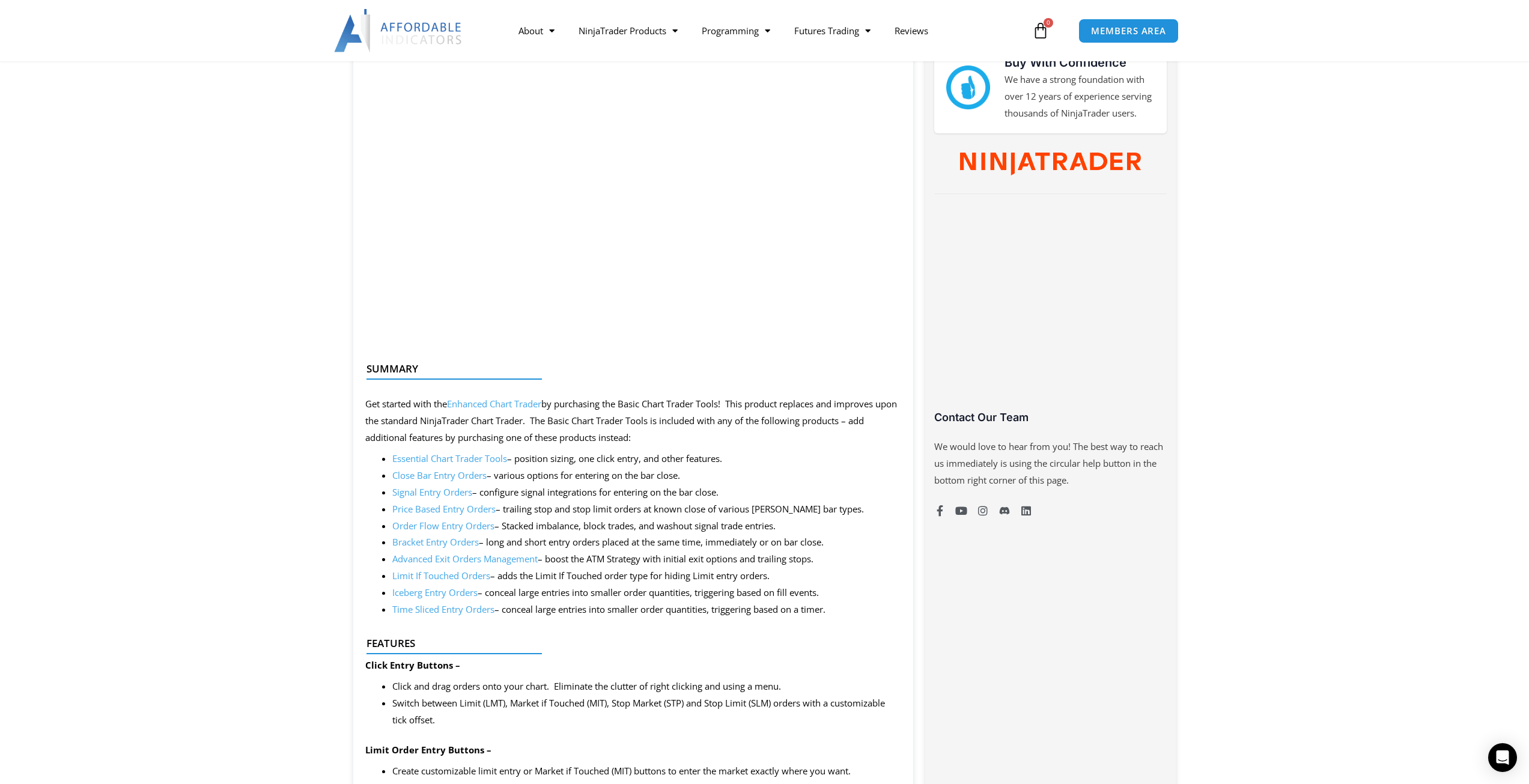
click at [610, 610] on li "Time Sliced Entry Orders – conceal large entries into smaller order quantities,…" at bounding box center [646, 609] width 509 height 17
drag, startPoint x: 428, startPoint y: 609, endPoint x: 595, endPoint y: 578, distance: 169.9
click at [595, 578] on li "Limit If Touched Orders – adds the Limit If Touched order type for hiding Limit…" at bounding box center [646, 575] width 509 height 17
drag, startPoint x: 847, startPoint y: 606, endPoint x: 853, endPoint y: 608, distance: 6.3
click at [847, 606] on li "Time Sliced Entry Orders – conceal large entries into smaller order quantities,…" at bounding box center [646, 609] width 509 height 17
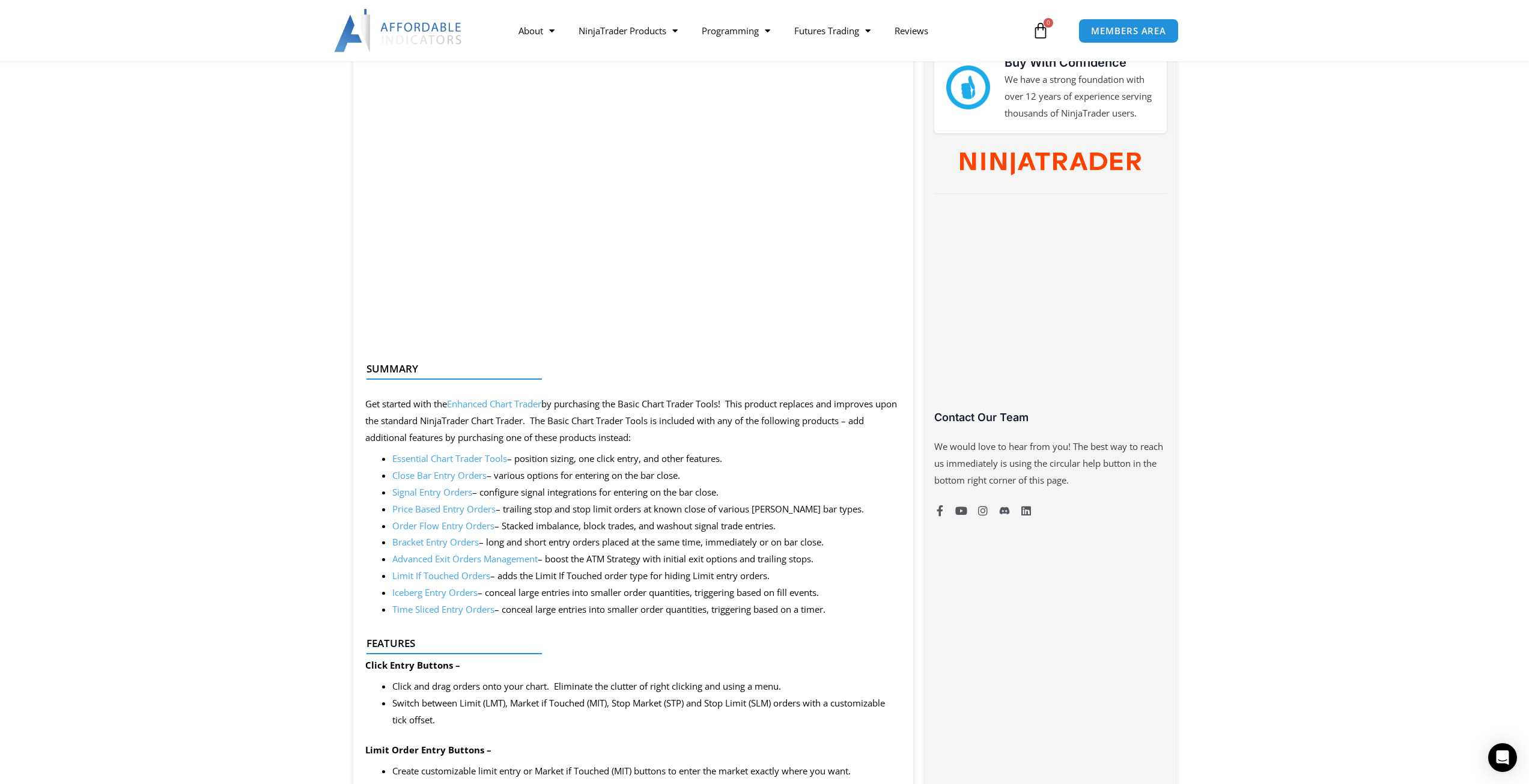
drag, startPoint x: 861, startPoint y: 612, endPoint x: 332, endPoint y: 587, distance: 529.6
click at [508, 600] on li "Iceberg Entry Orders – conceal large entries into smaller order quantities, tri…" at bounding box center [646, 592] width 509 height 17
drag, startPoint x: 569, startPoint y: 609, endPoint x: 383, endPoint y: 589, distance: 187.1
click at [392, 589] on ul "Essential Chart Trader Tools – position sizing, one click entry, and other feat…" at bounding box center [646, 533] width 509 height 167
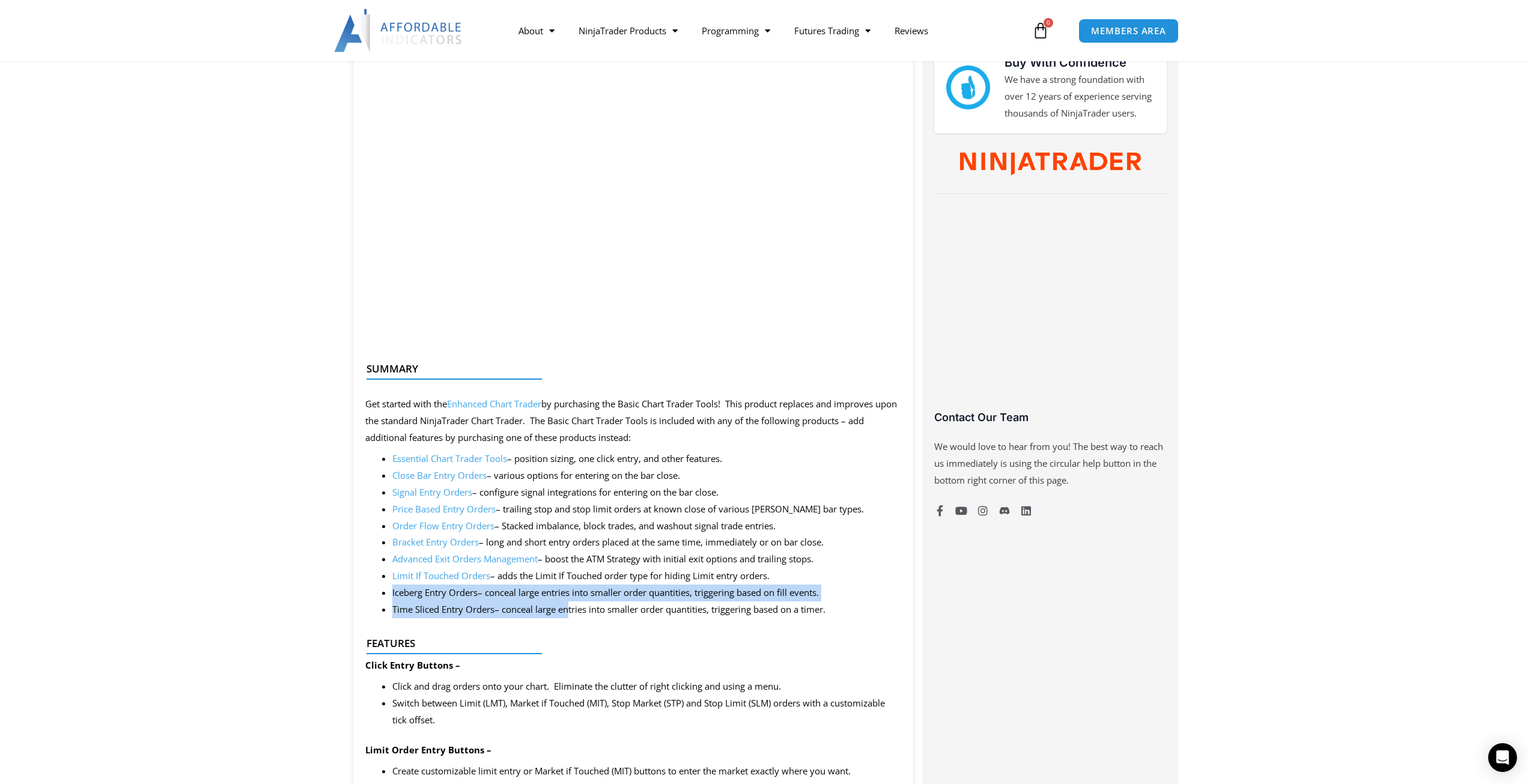
click at [556, 601] on li "Time Sliced Entry Orders – conceal large entries into smaller order quantities,…" at bounding box center [646, 609] width 509 height 17
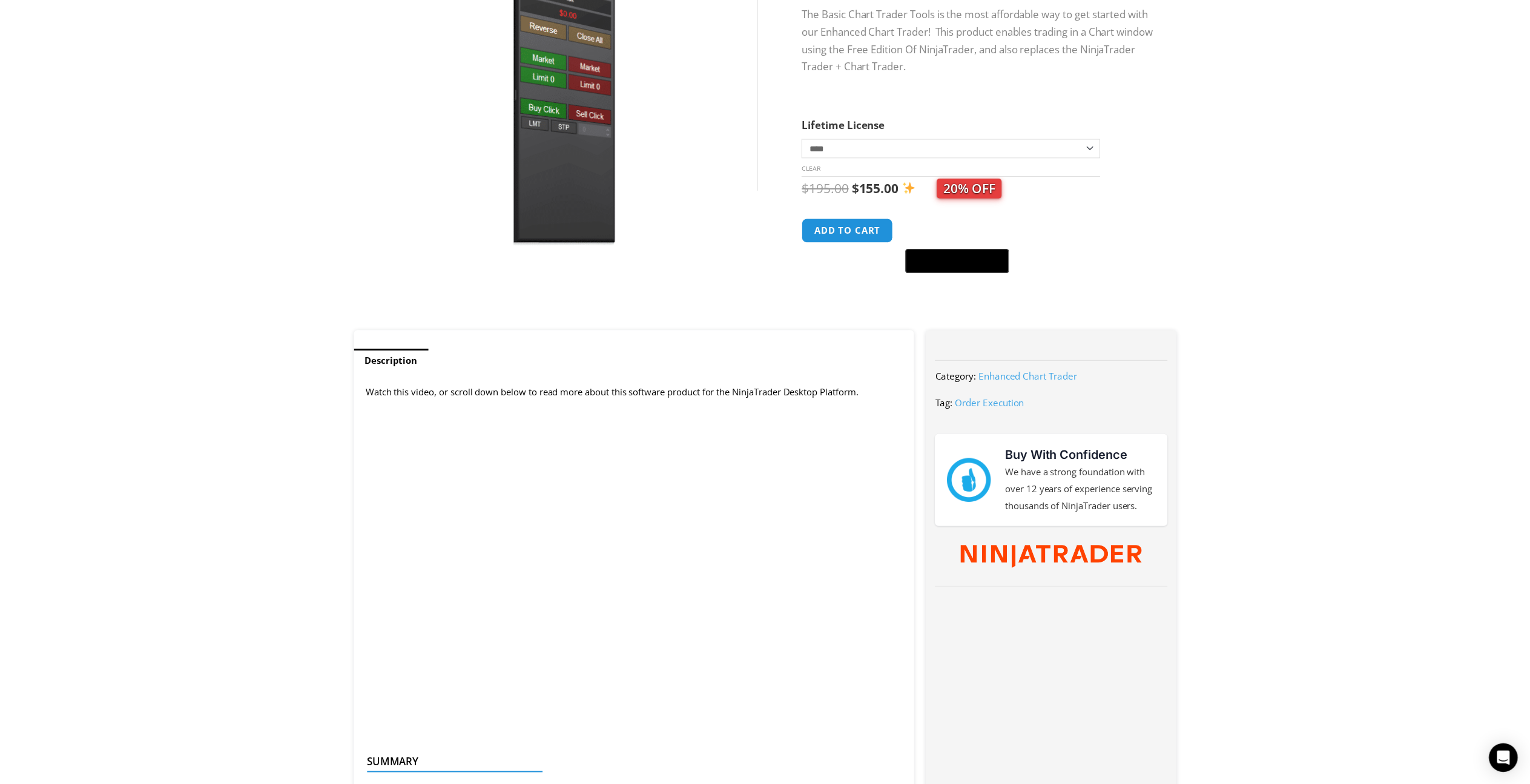
scroll to position [0, 0]
